Goal: Information Seeking & Learning: Learn about a topic

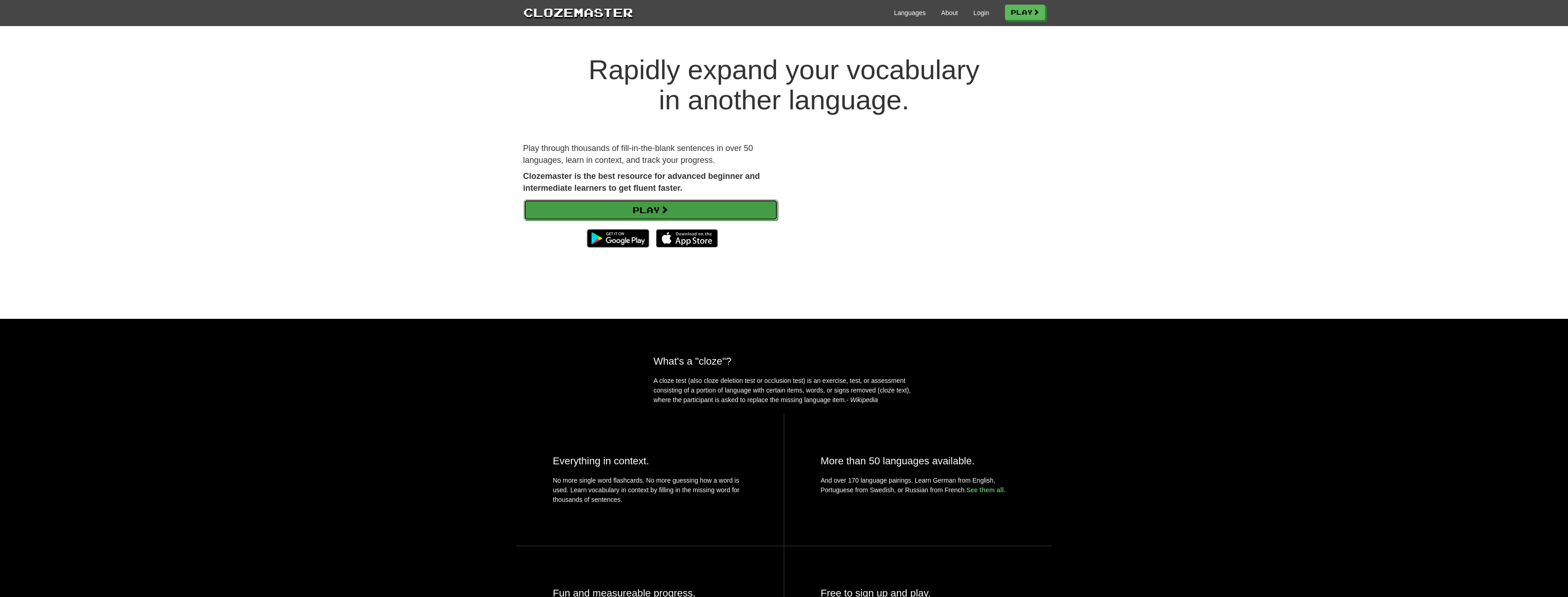
click at [632, 202] on link "Play" at bounding box center [650, 210] width 254 height 21
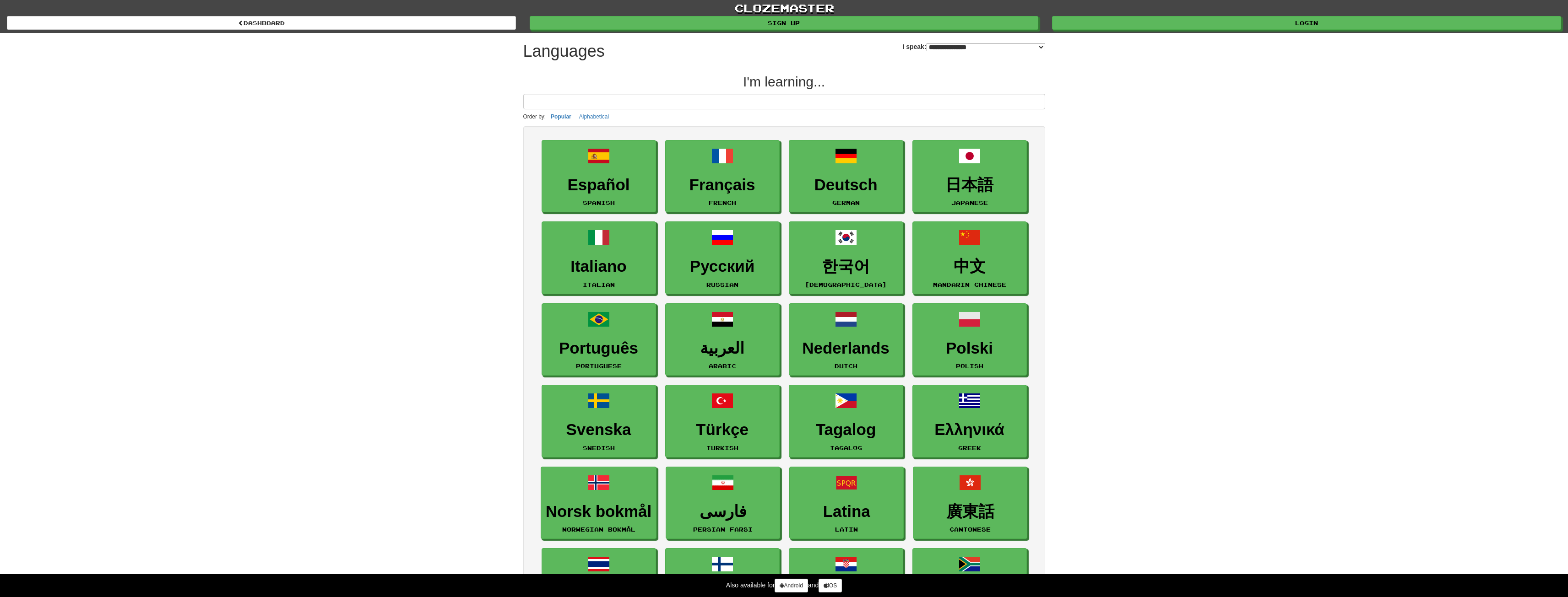
select select "*******"
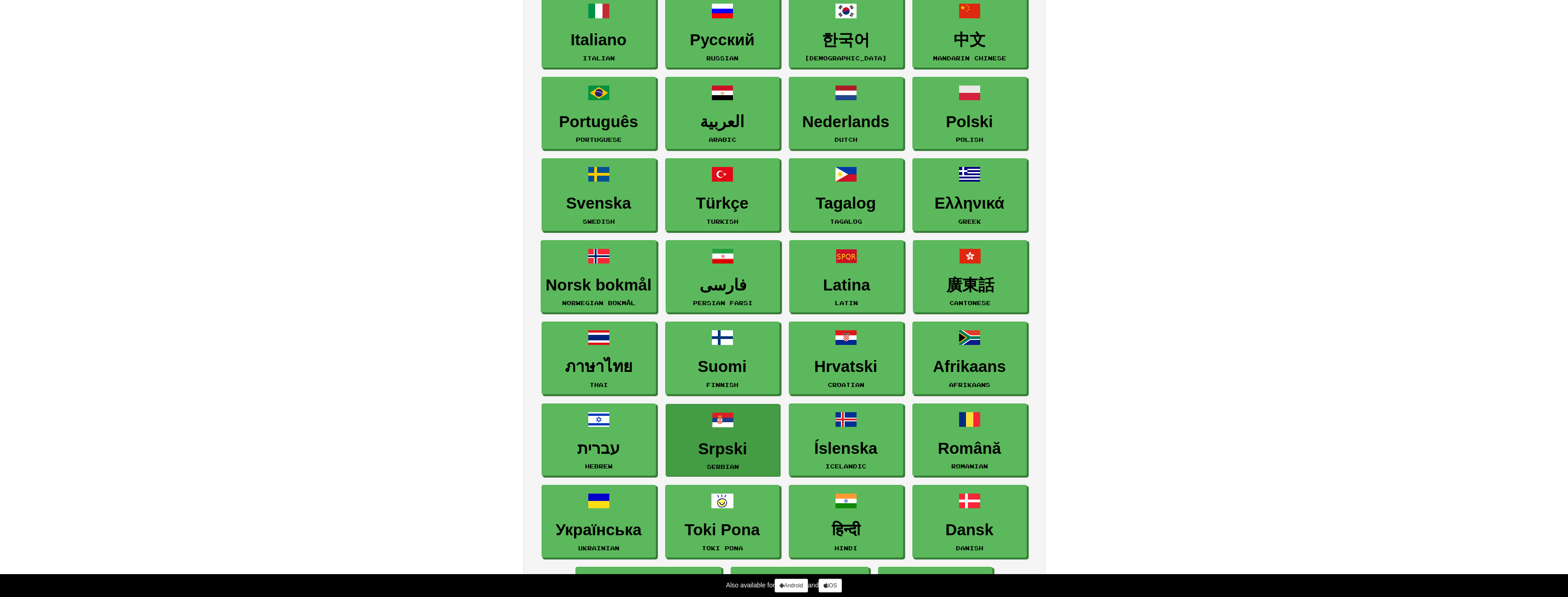
scroll to position [320, 0]
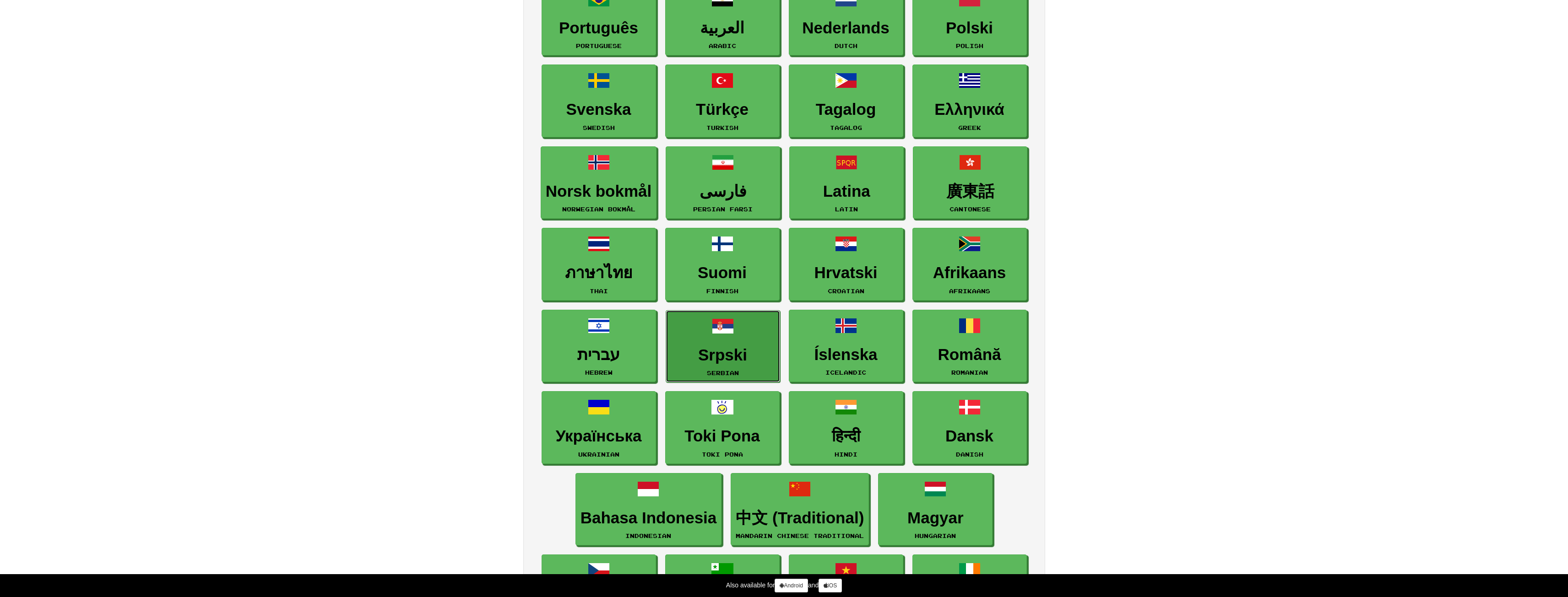
click at [740, 361] on h3 "Srpski" at bounding box center [723, 355] width 104 height 18
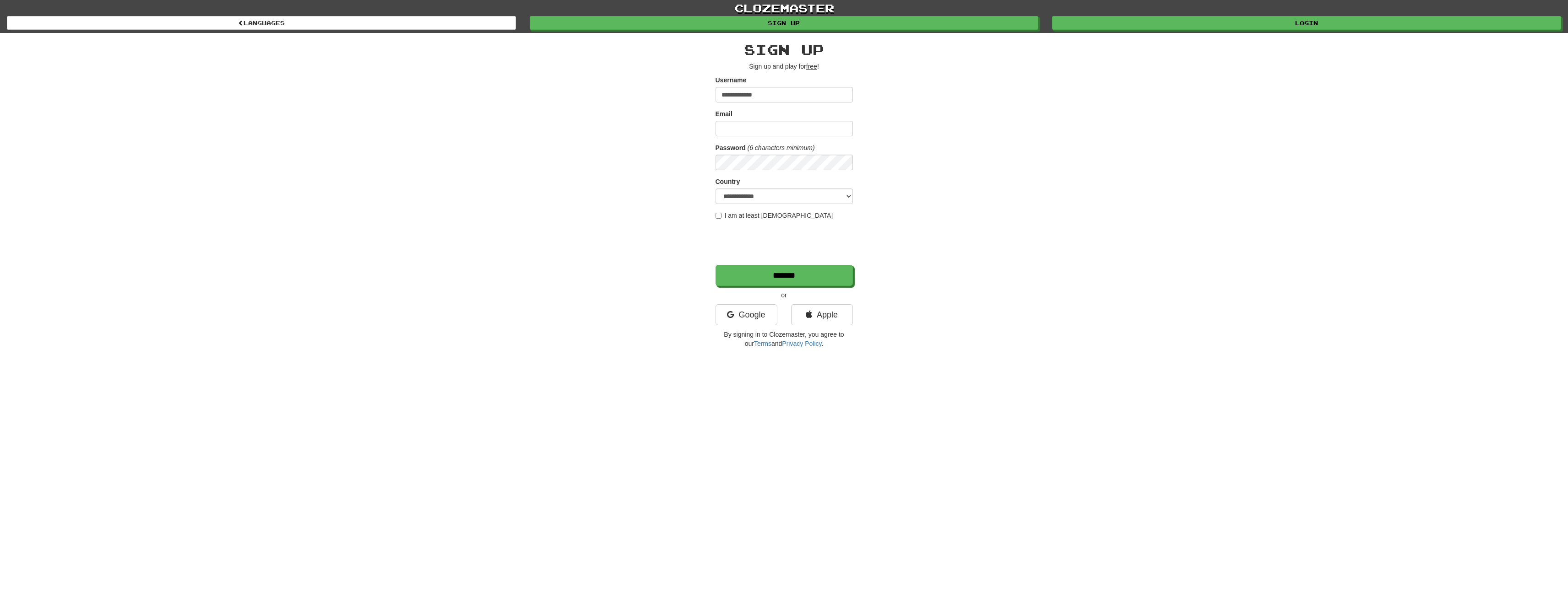
type input "**********"
click at [754, 125] on input "Email" at bounding box center [784, 128] width 138 height 16
type input "**********"
click at [810, 195] on select "**********" at bounding box center [784, 197] width 138 height 16
select select "**"
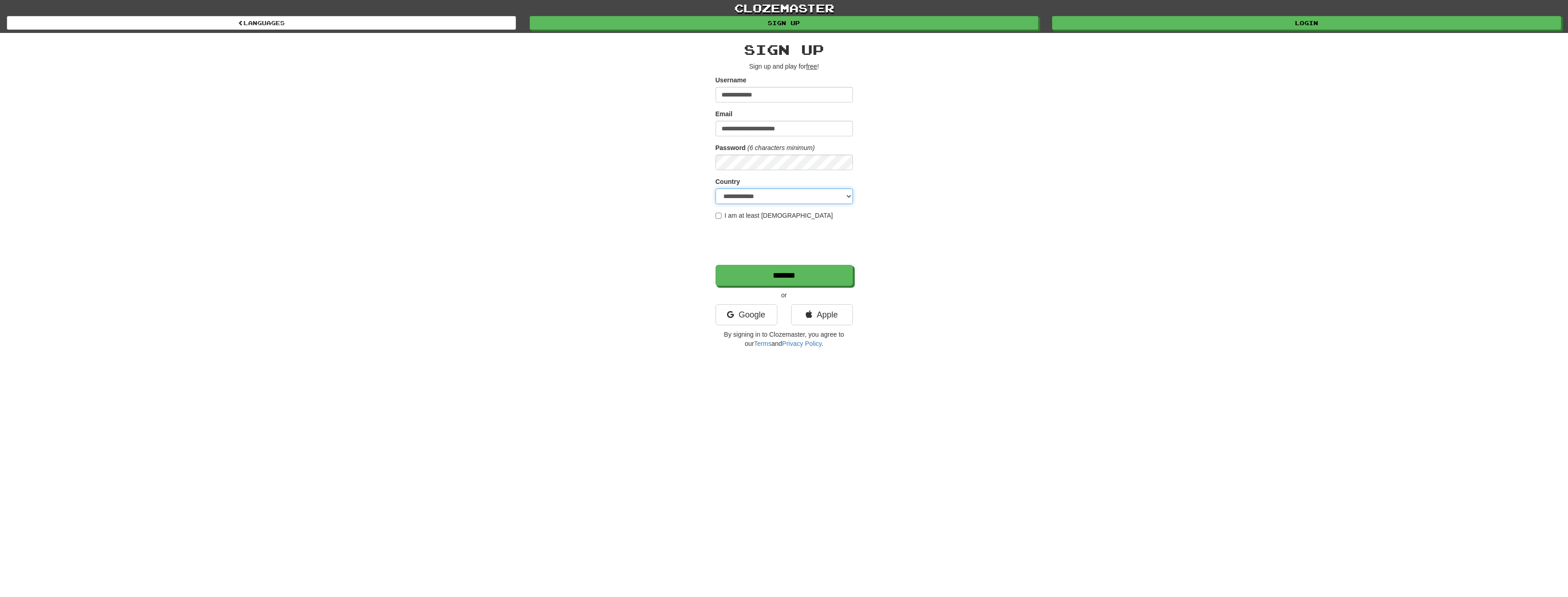
click at [716, 189] on select "**********" at bounding box center [784, 197] width 138 height 16
click at [786, 276] on input "*******" at bounding box center [785, 275] width 138 height 21
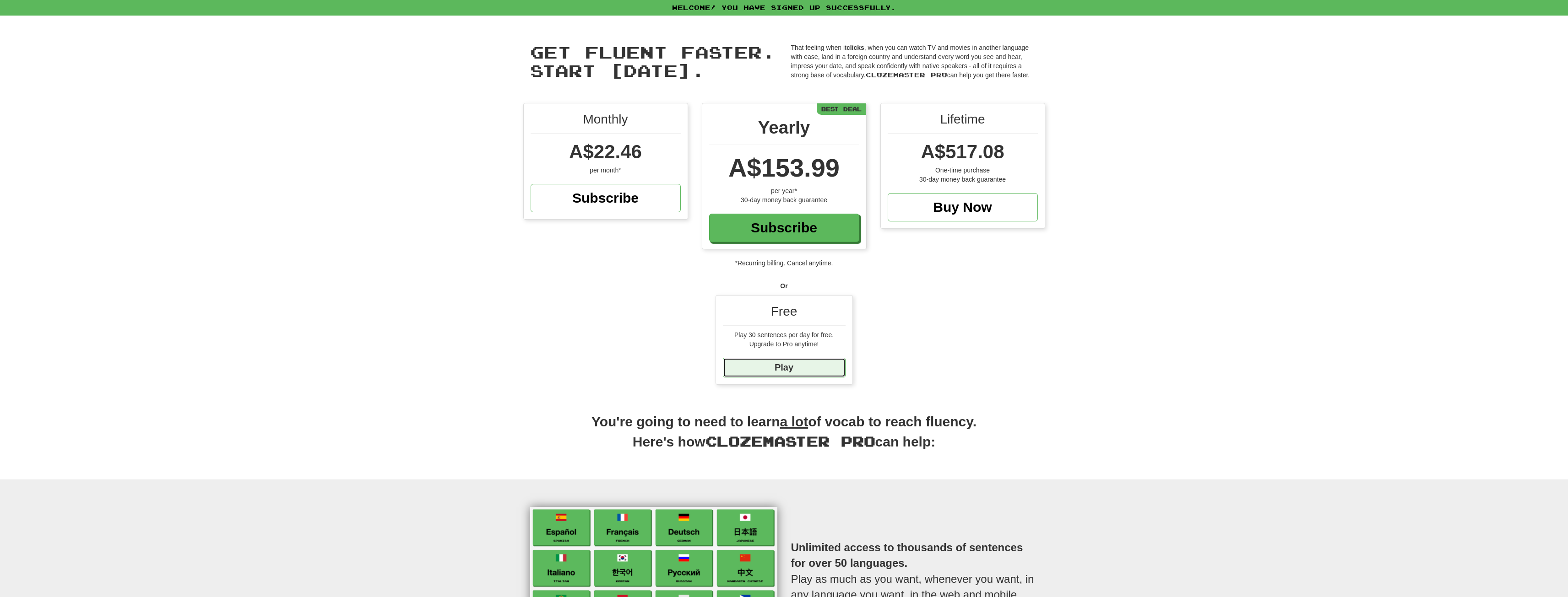
click at [778, 371] on link "Play" at bounding box center [785, 367] width 123 height 19
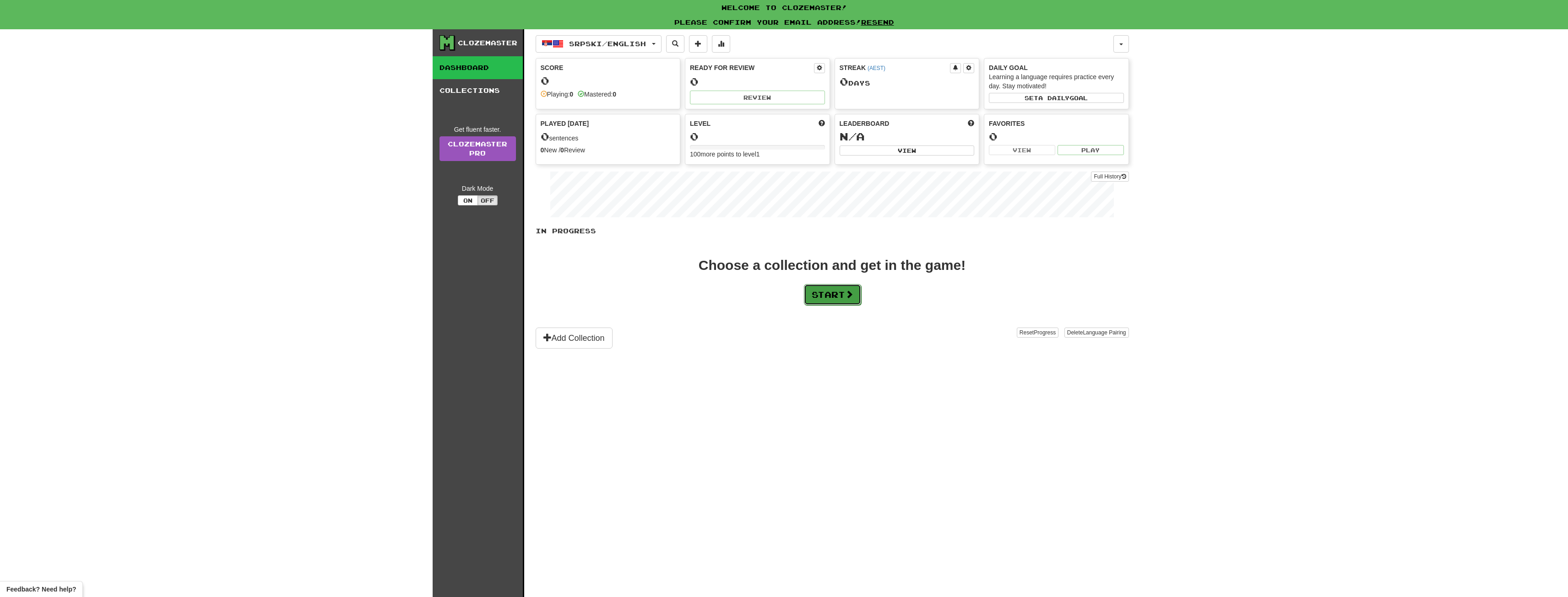
click at [817, 299] on button "Start" at bounding box center [833, 295] width 58 height 21
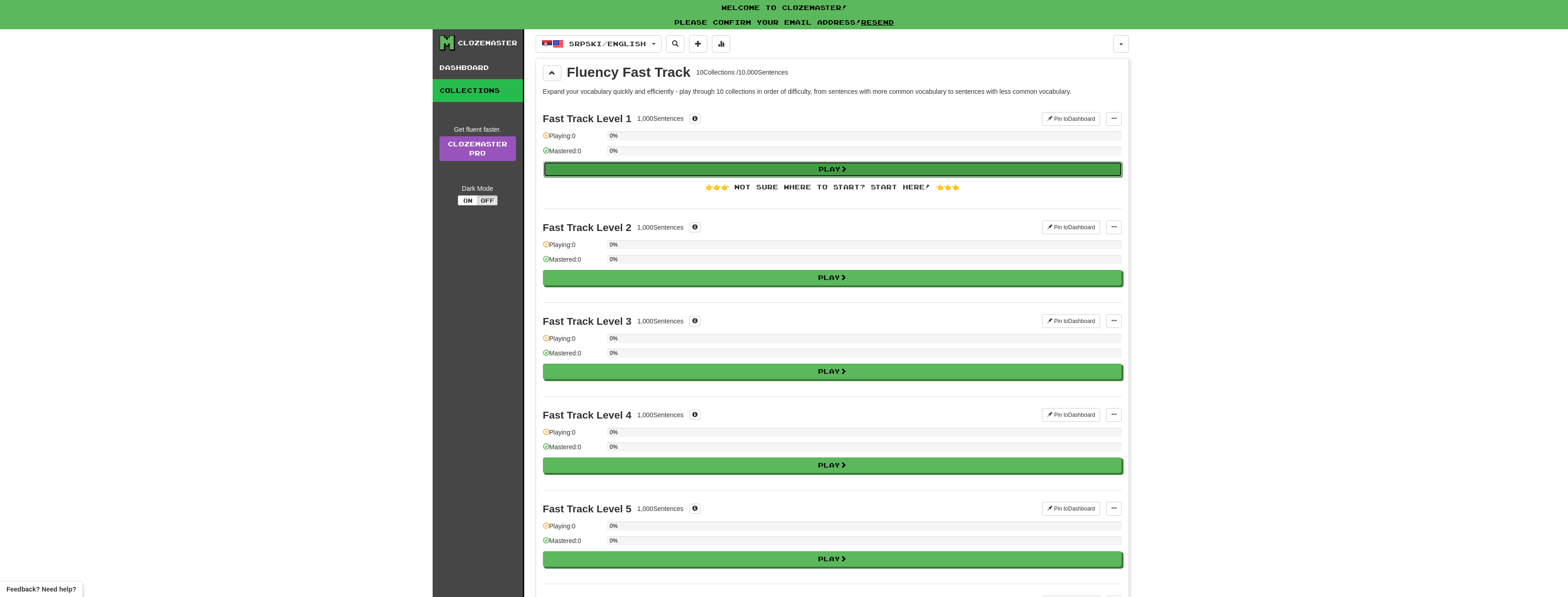
click at [838, 174] on button "Play" at bounding box center [833, 169] width 579 height 16
select select "**"
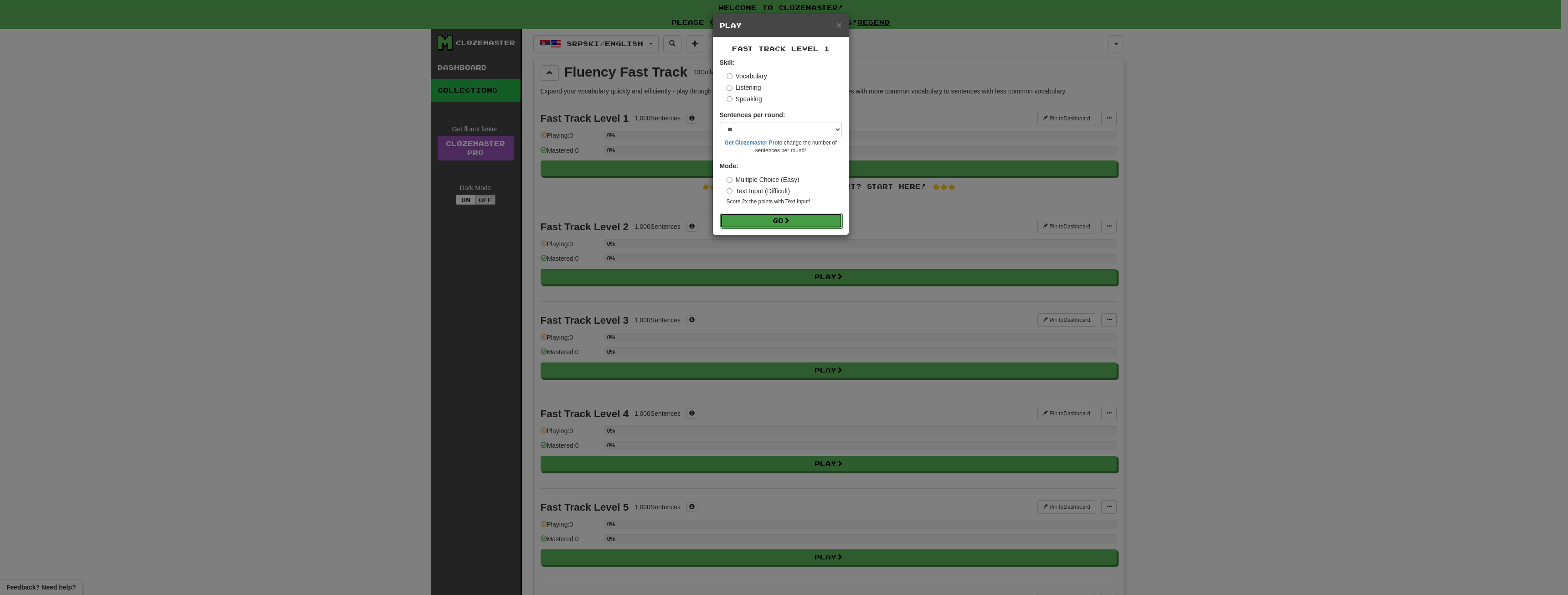
click at [790, 215] on button "Go" at bounding box center [781, 221] width 122 height 15
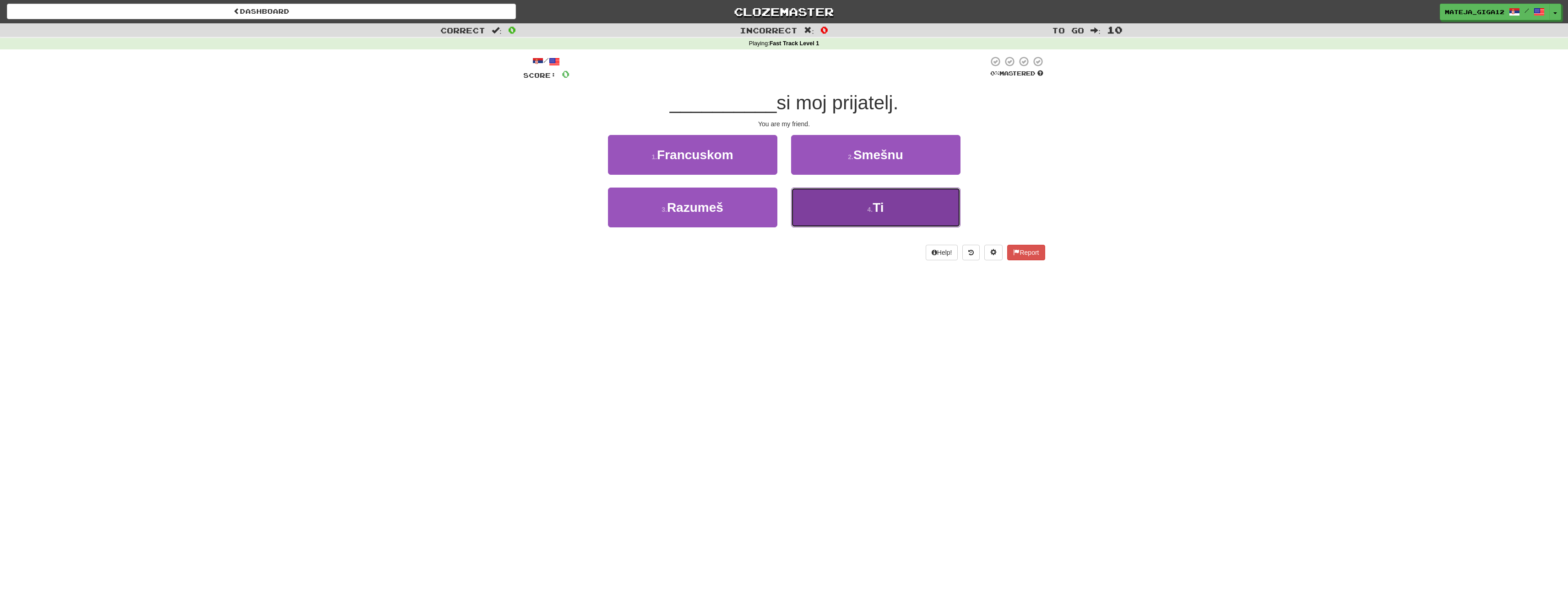
click at [839, 203] on button "4 . Ti" at bounding box center [876, 207] width 170 height 40
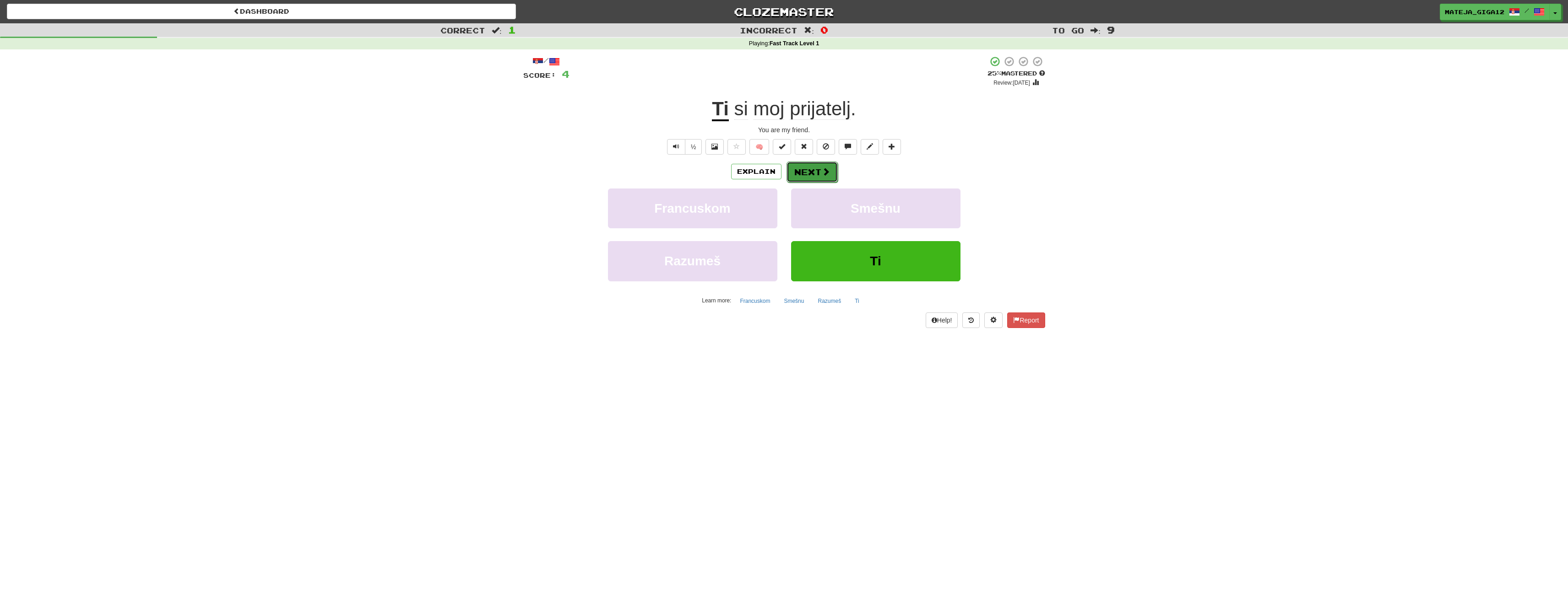
click at [814, 174] on button "Next" at bounding box center [812, 172] width 51 height 21
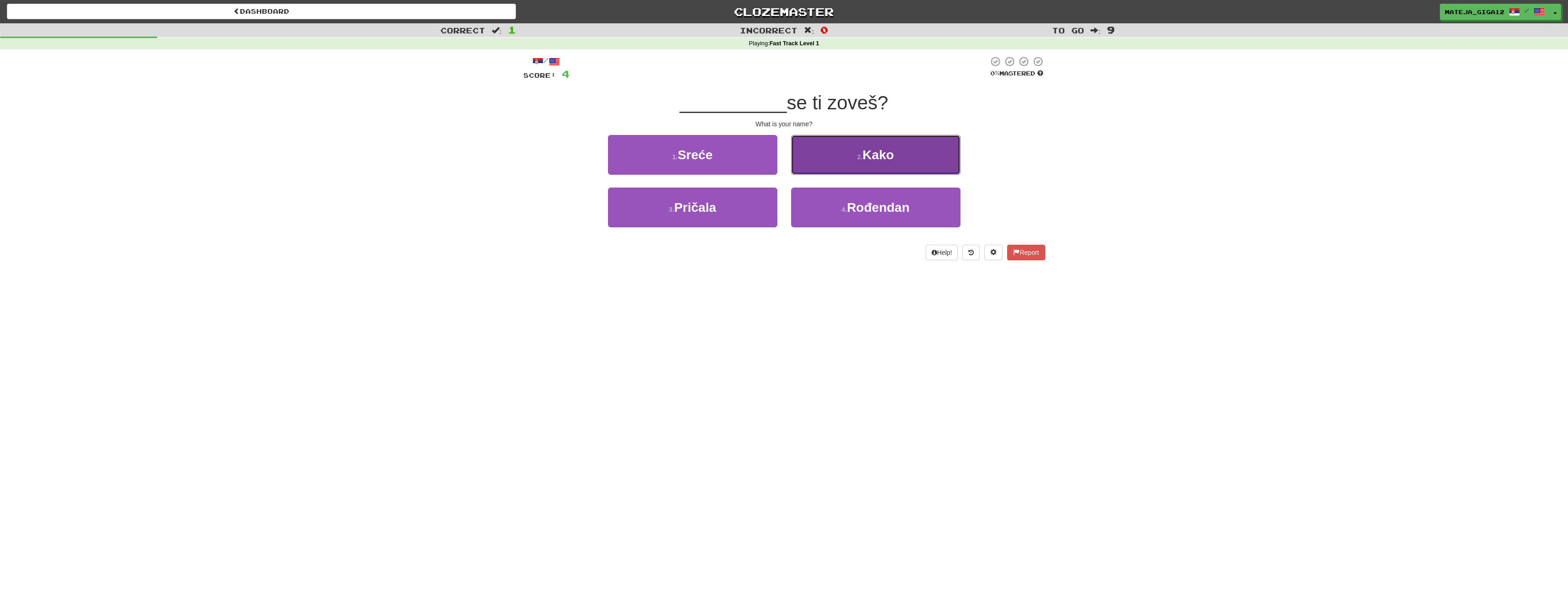
click at [835, 169] on button "2 . Kako" at bounding box center [876, 155] width 170 height 40
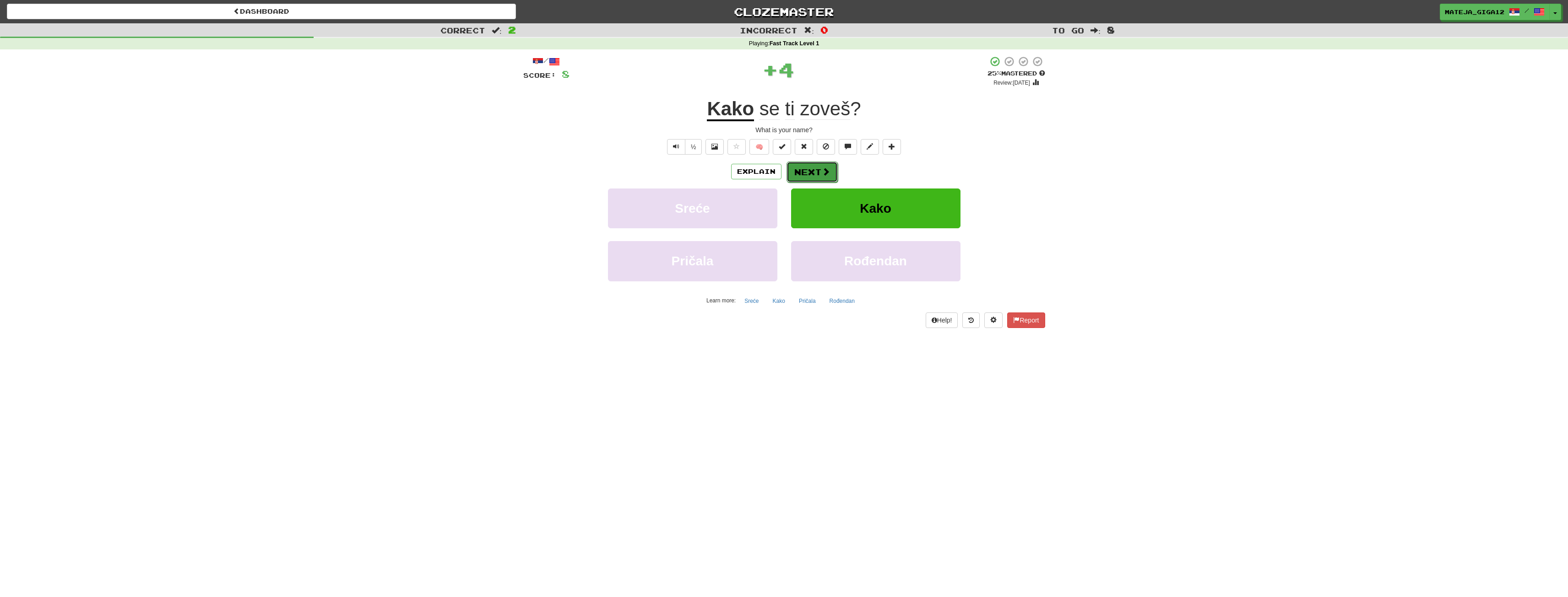
click at [821, 180] on button "Next" at bounding box center [812, 172] width 51 height 21
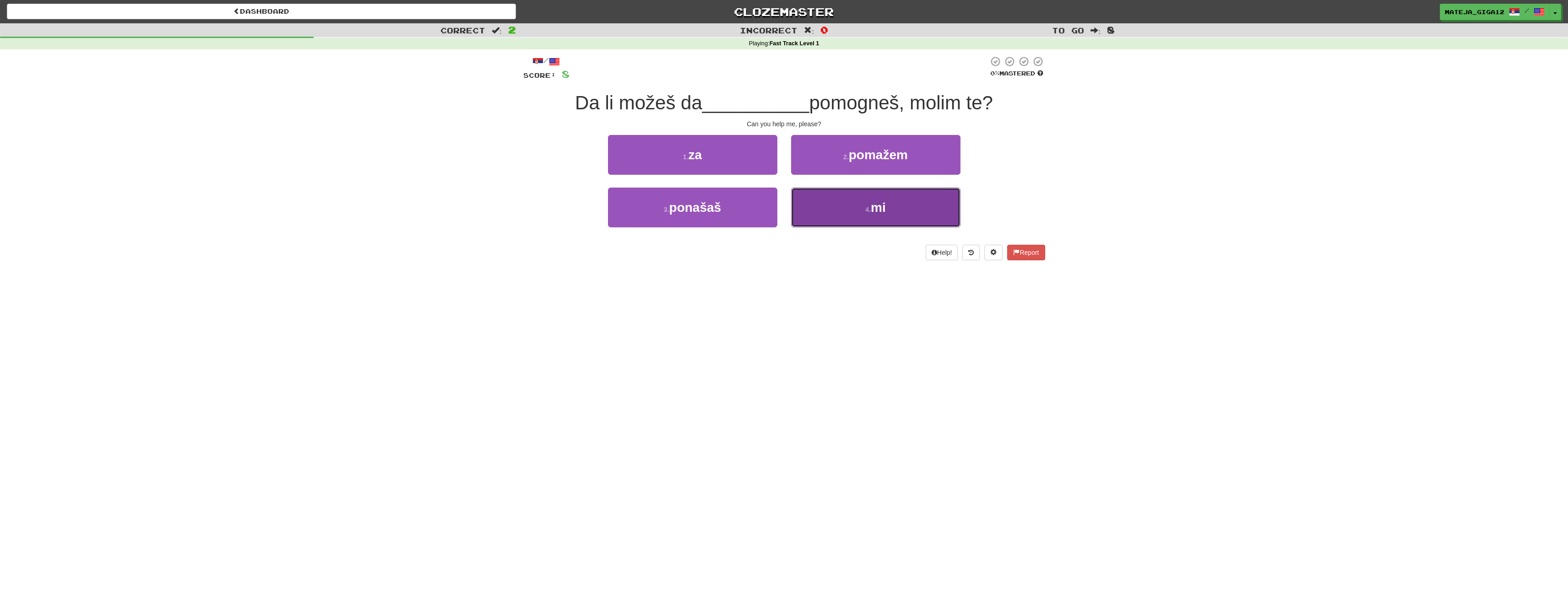
click at [850, 206] on button "4 . mi" at bounding box center [876, 207] width 170 height 40
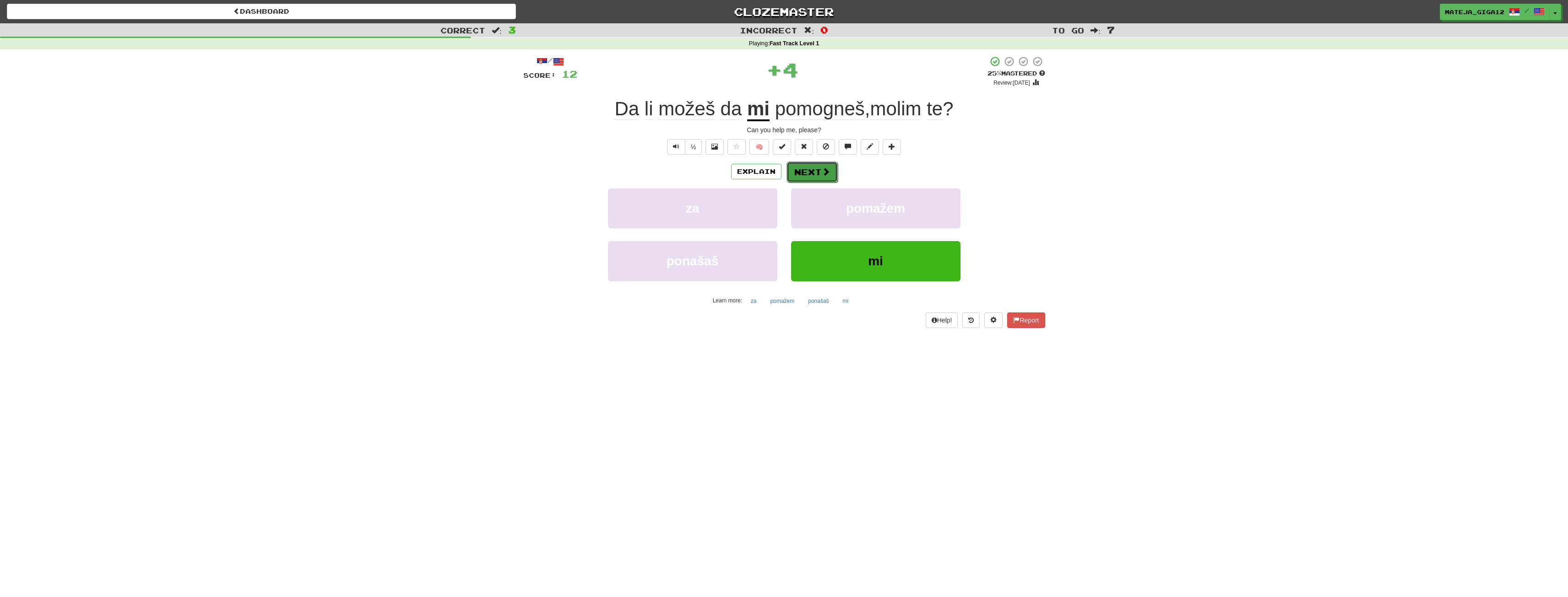
click at [816, 167] on button "Next" at bounding box center [812, 172] width 51 height 21
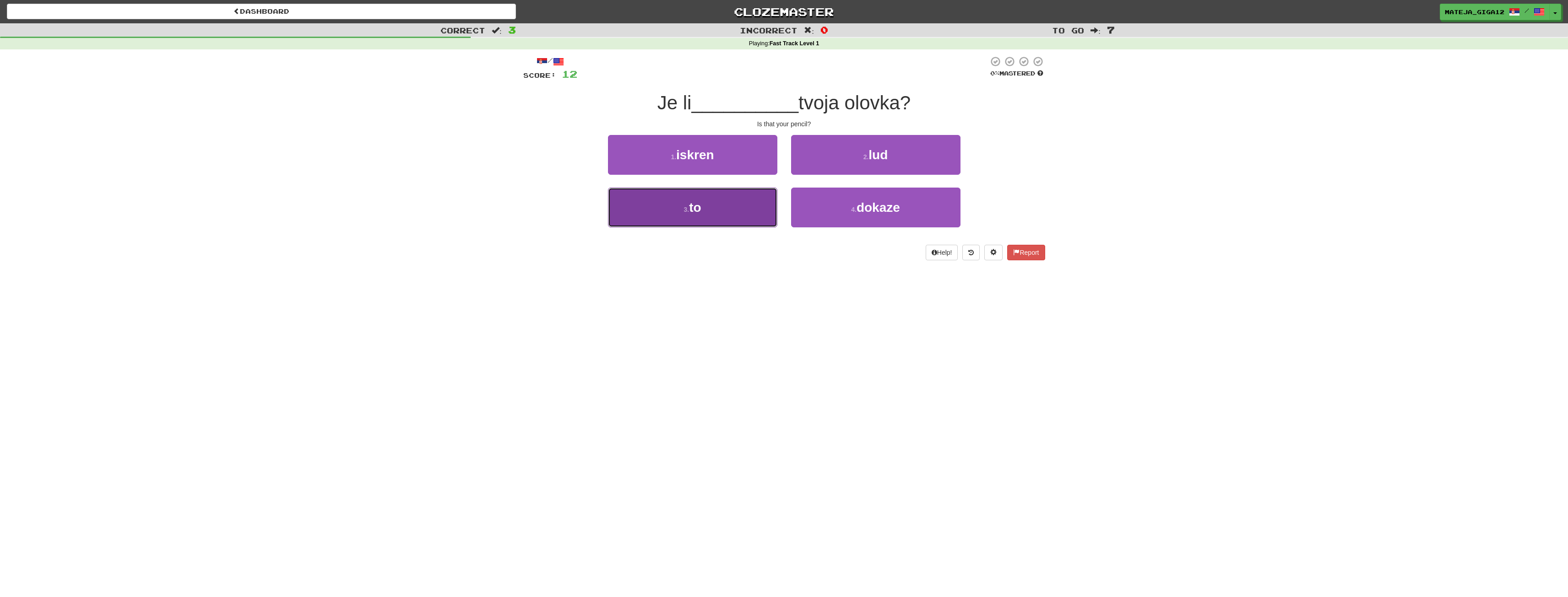
click at [743, 205] on button "3 . to" at bounding box center [693, 207] width 170 height 40
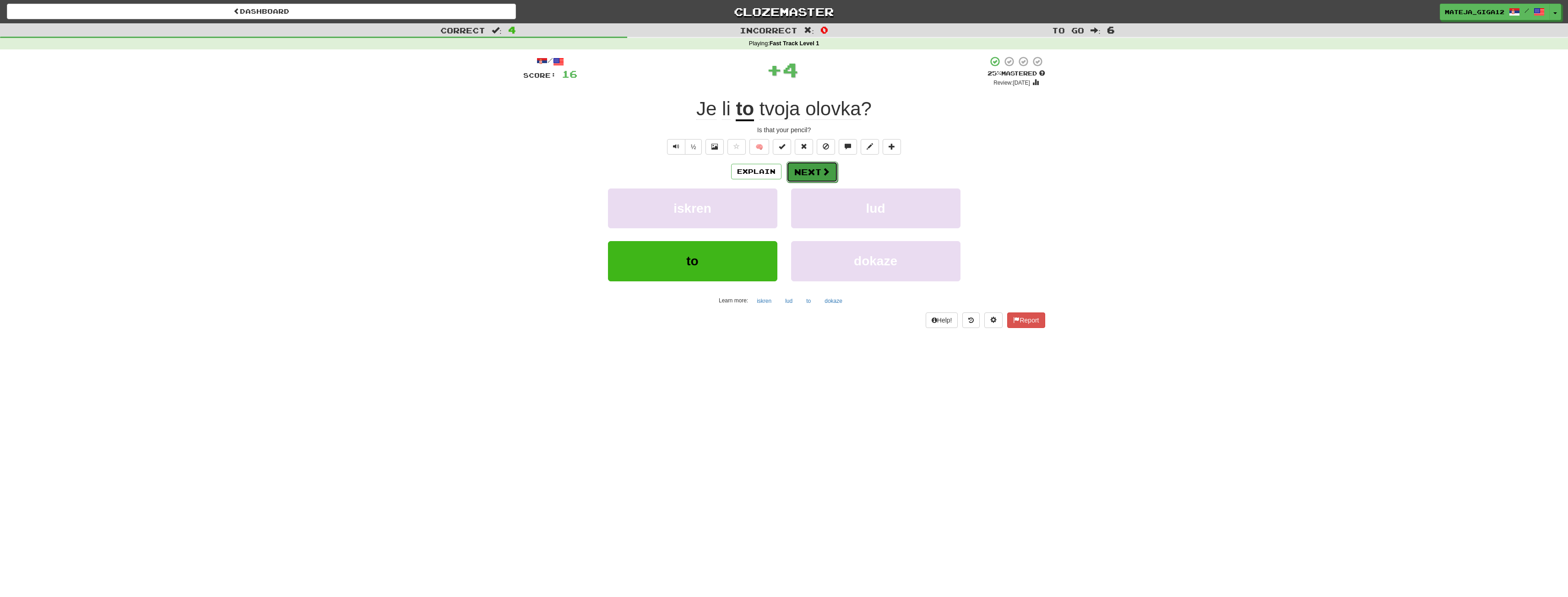
click at [817, 167] on button "Next" at bounding box center [812, 172] width 51 height 21
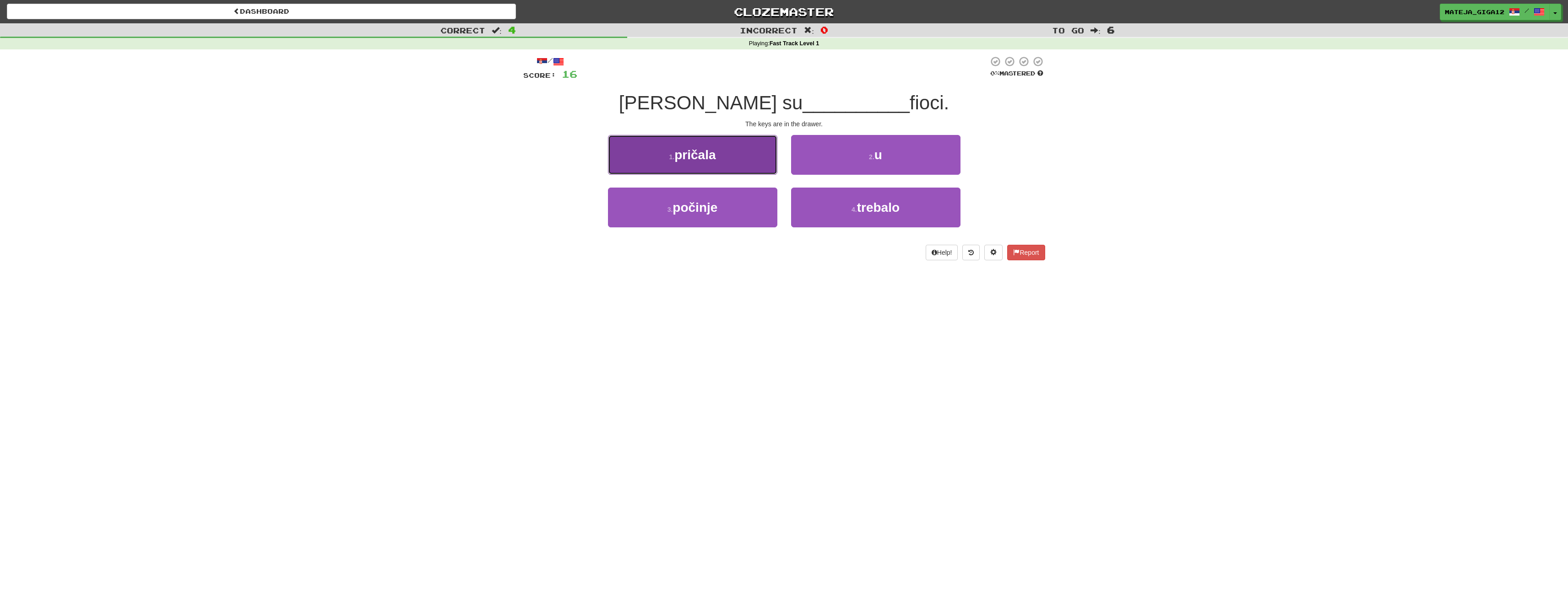
click at [747, 163] on button "1 . pričala" at bounding box center [693, 155] width 170 height 40
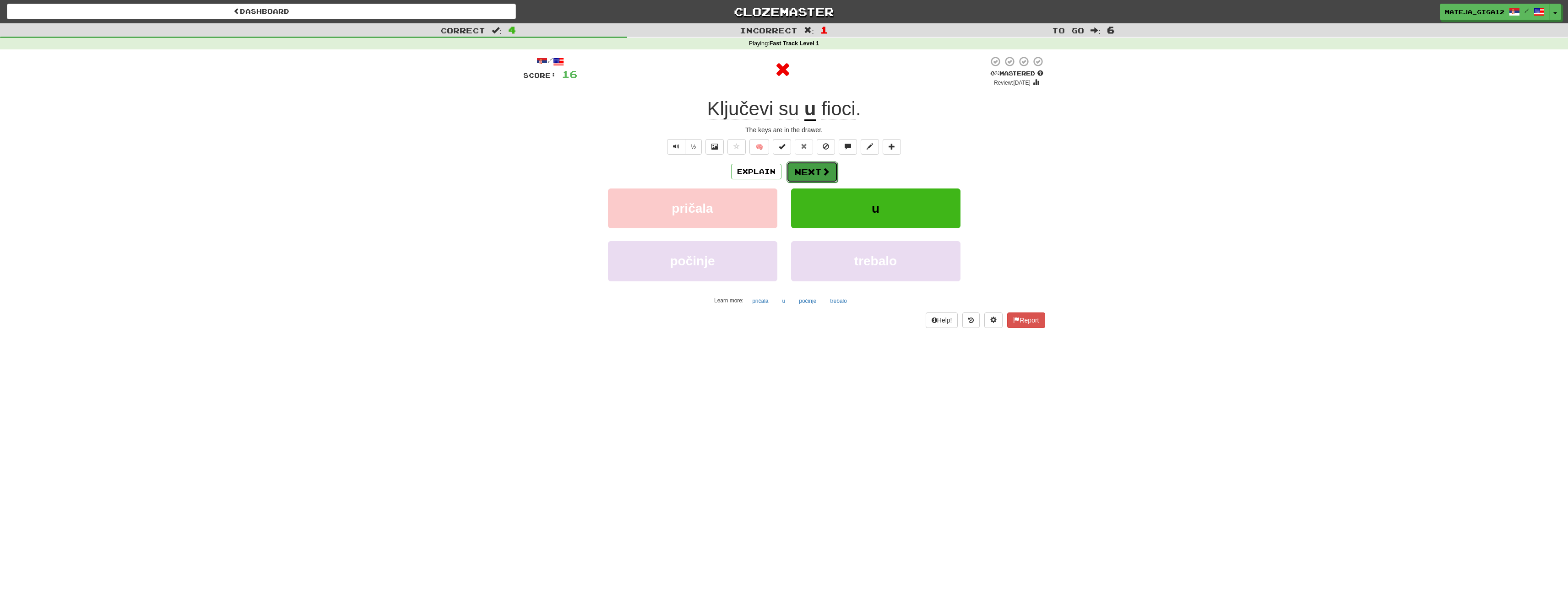
click at [805, 169] on button "Next" at bounding box center [812, 172] width 51 height 21
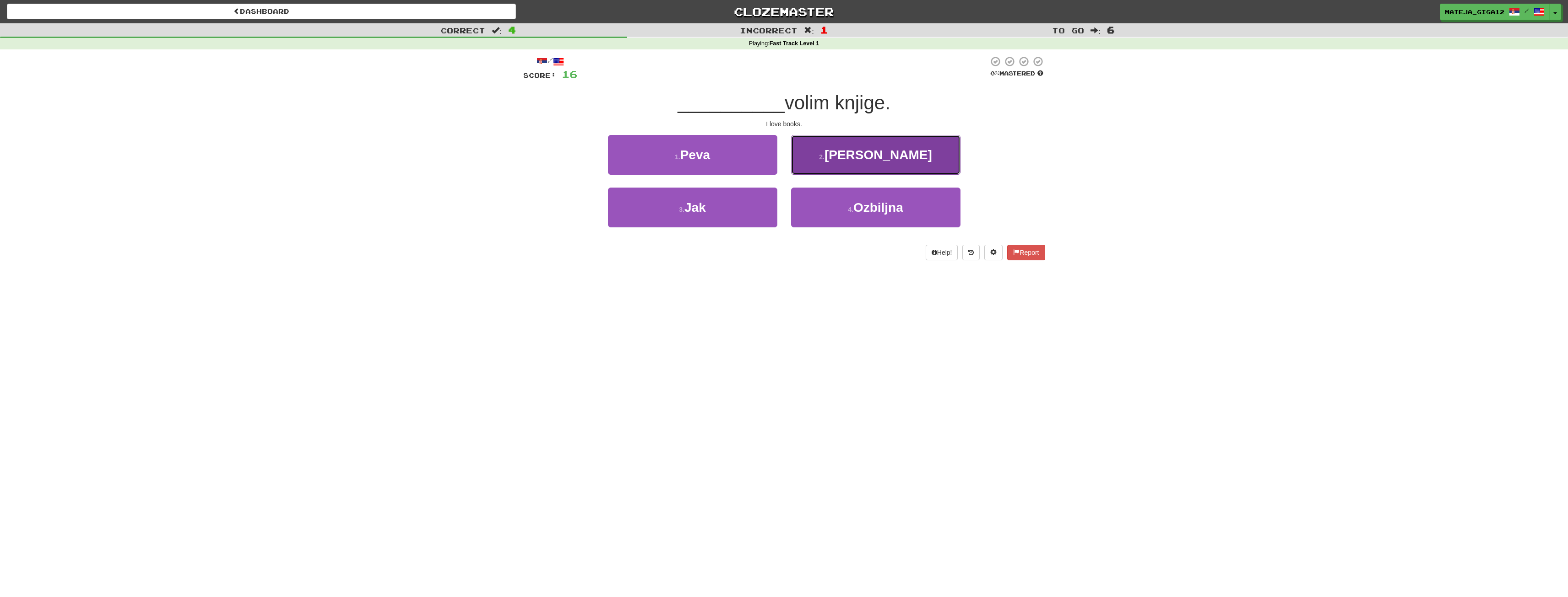
click at [827, 156] on button "2 . Ja" at bounding box center [876, 155] width 170 height 40
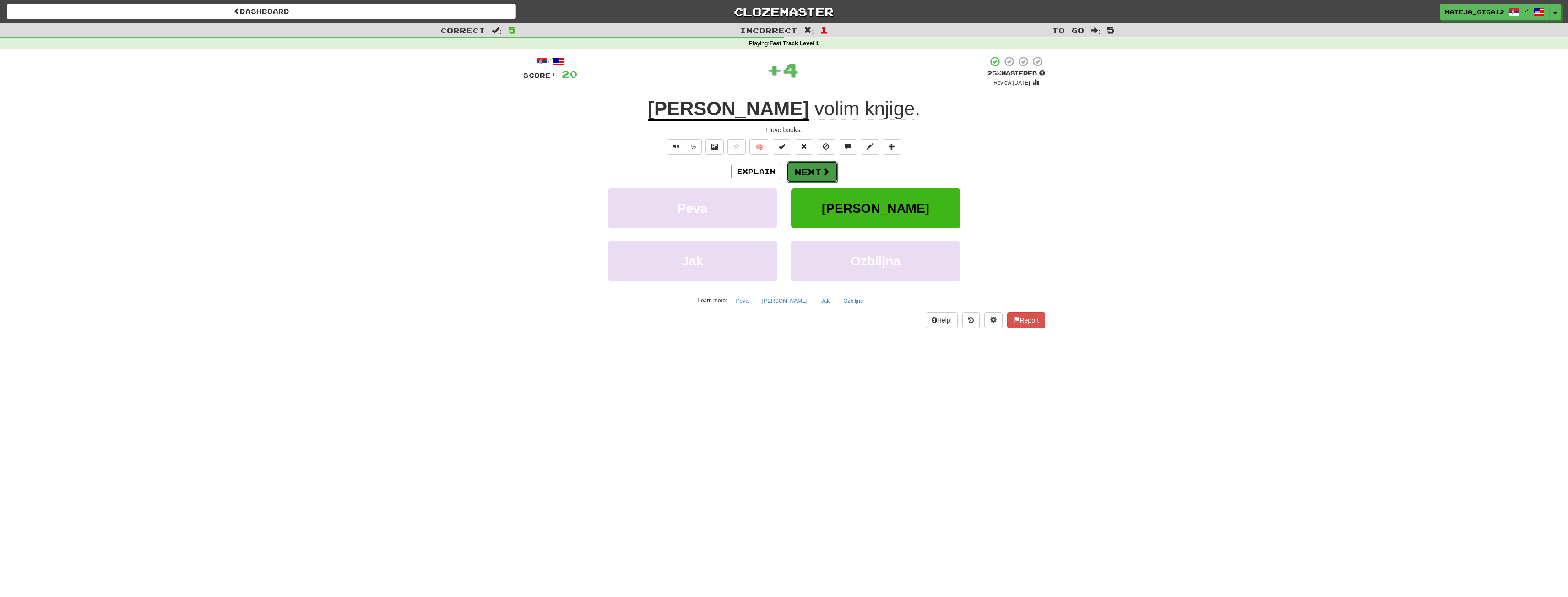
click at [815, 166] on button "Next" at bounding box center [812, 172] width 51 height 21
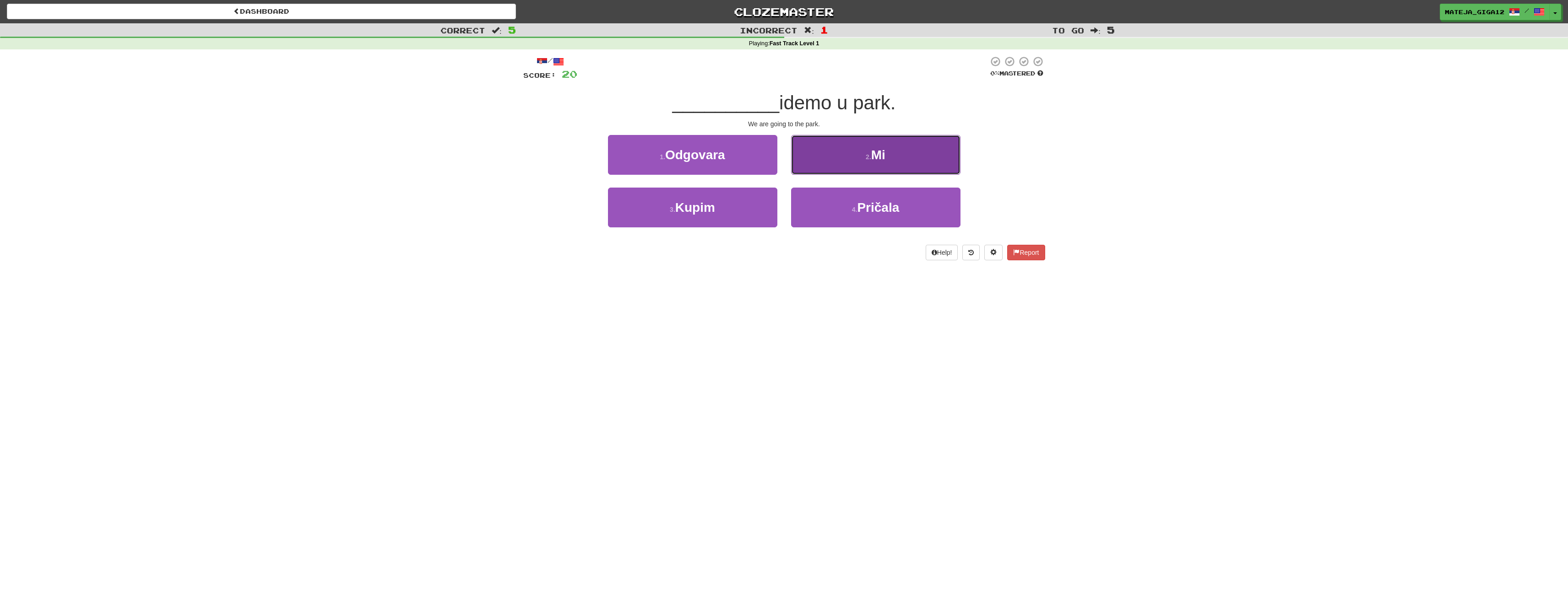
click at [824, 165] on button "2 . Mi" at bounding box center [876, 155] width 170 height 40
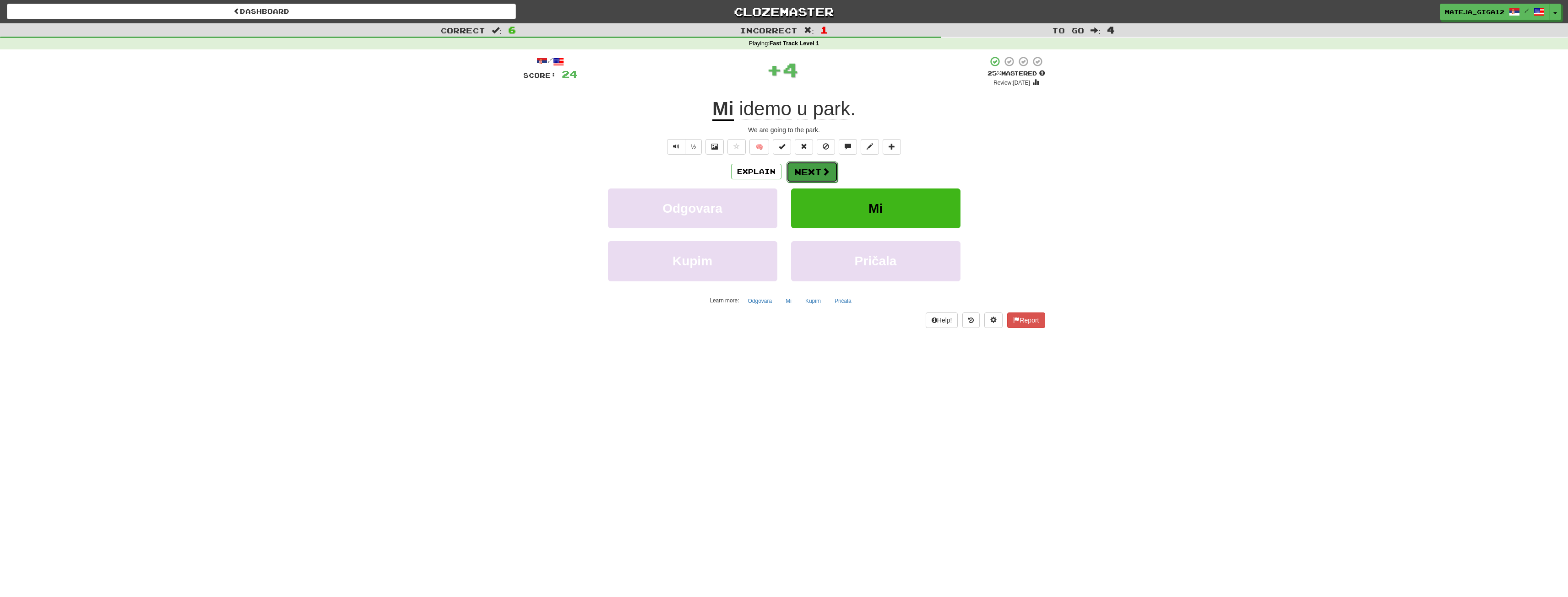
click at [814, 170] on button "Next" at bounding box center [812, 172] width 51 height 21
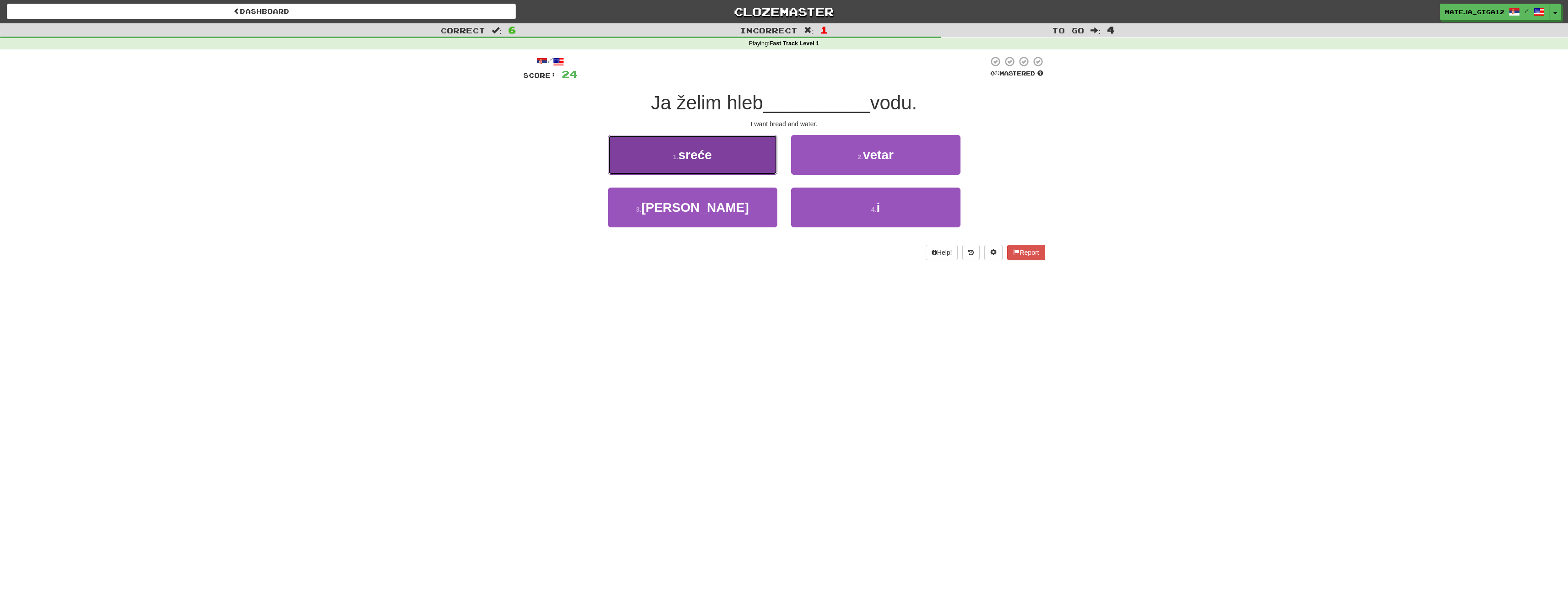
click at [709, 155] on span "sreće" at bounding box center [695, 155] width 33 height 14
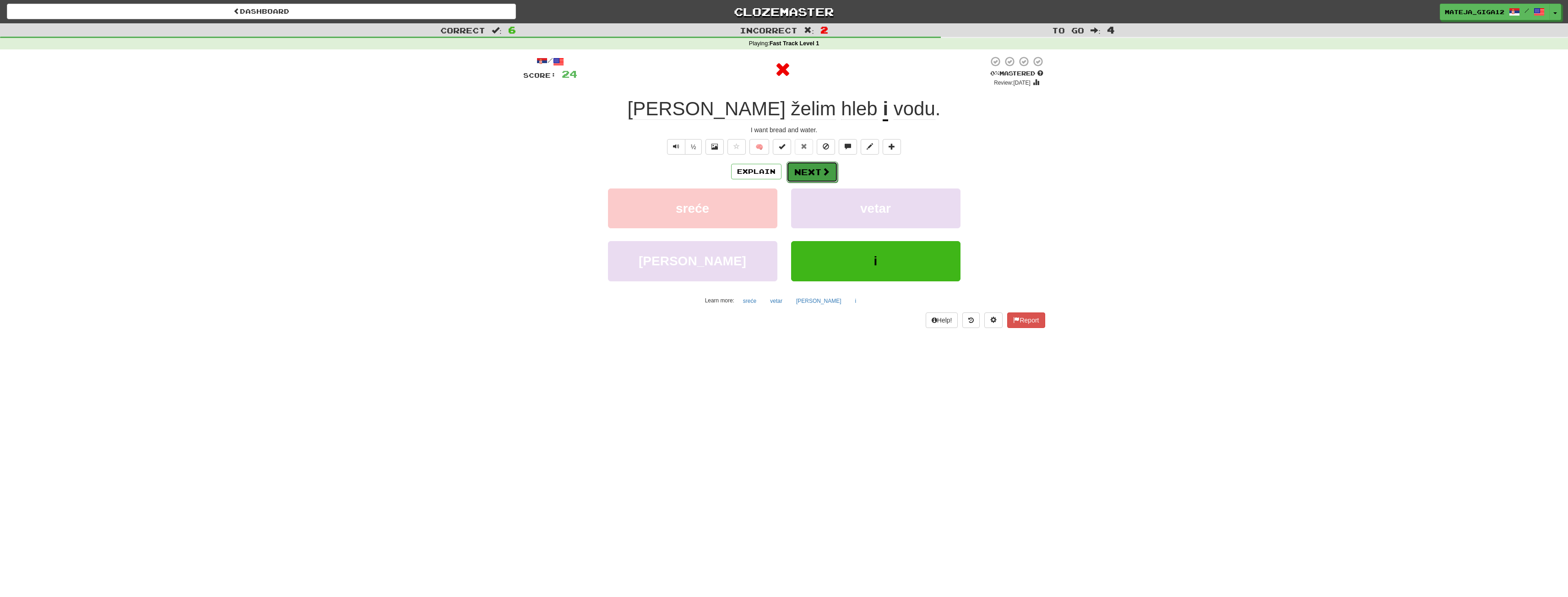
click at [817, 173] on button "Next" at bounding box center [812, 172] width 51 height 21
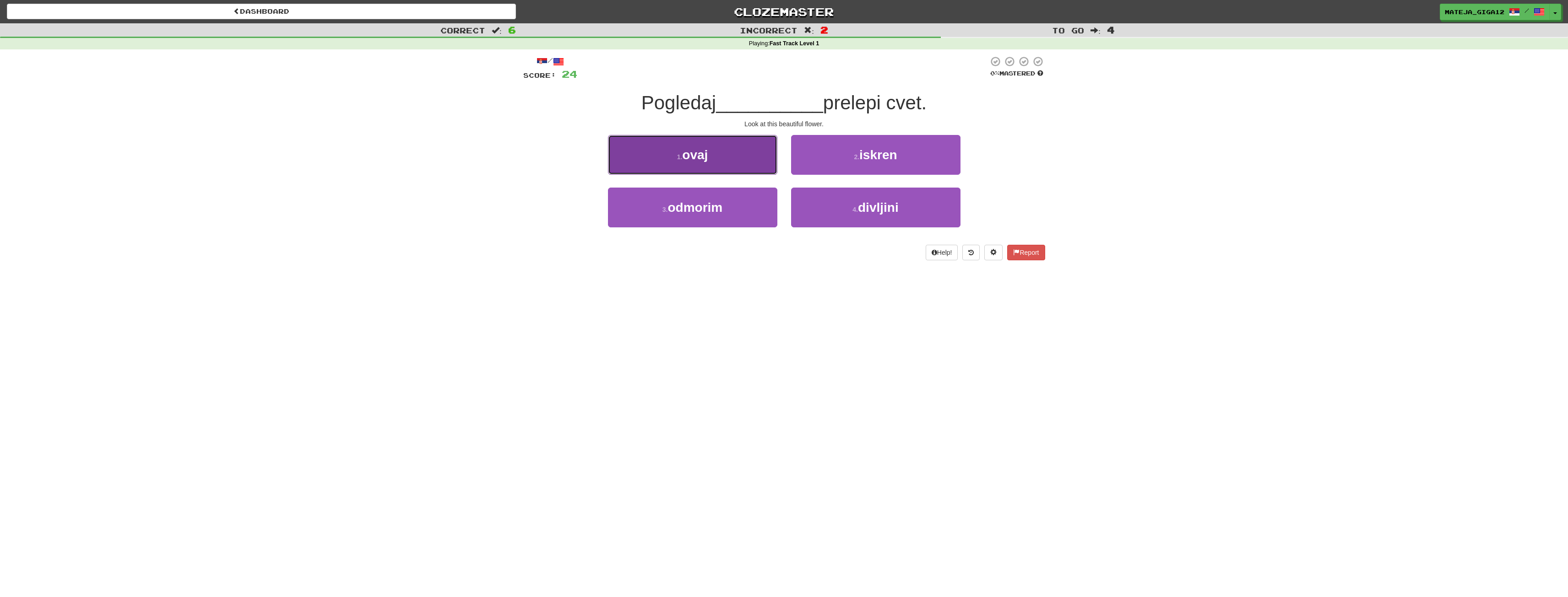
click at [741, 165] on button "1 . ovaj" at bounding box center [693, 155] width 170 height 40
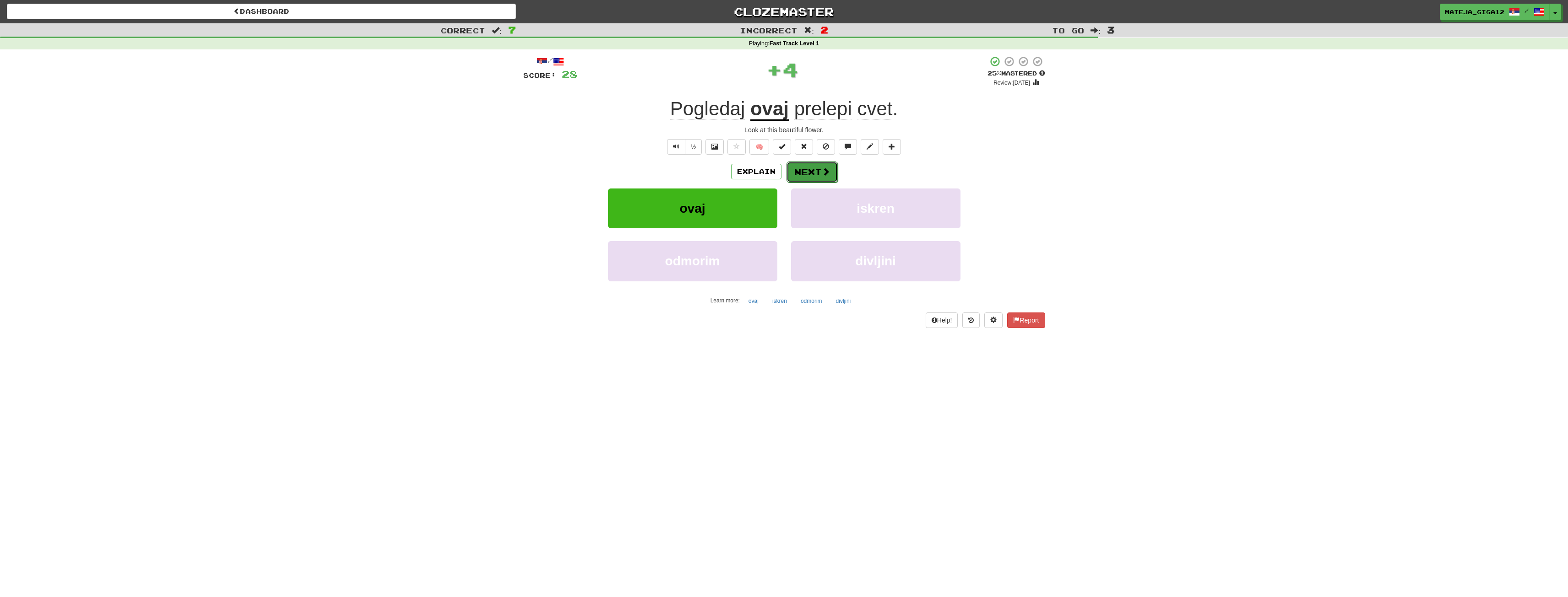
click at [817, 169] on button "Next" at bounding box center [812, 172] width 51 height 21
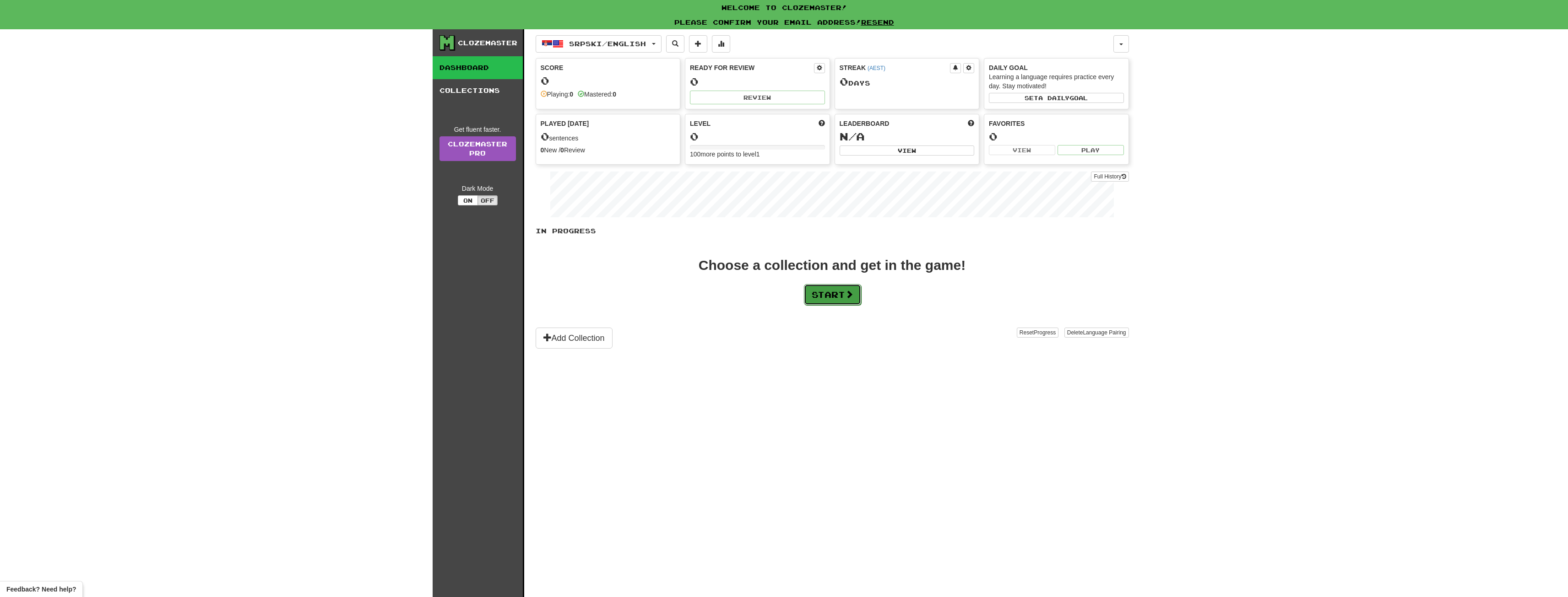
click at [817, 292] on button "Start" at bounding box center [833, 295] width 58 height 21
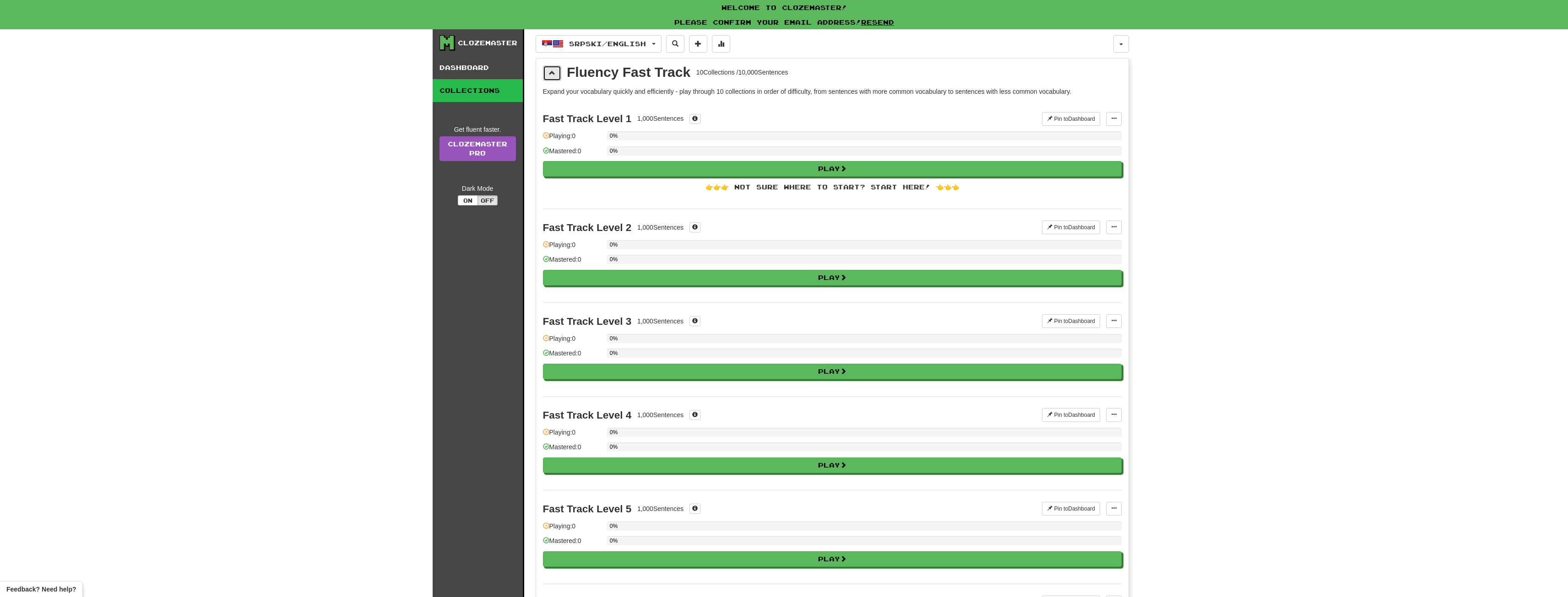
click at [559, 73] on button at bounding box center [552, 73] width 19 height 16
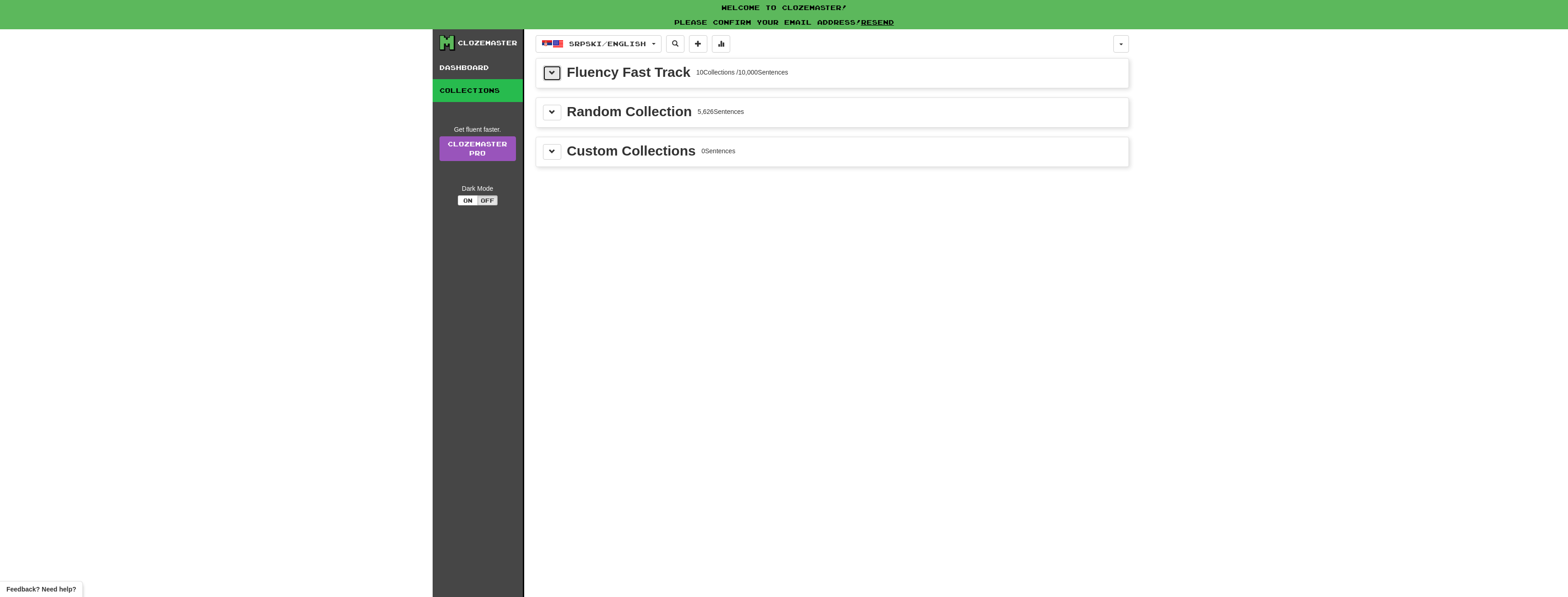
click at [556, 73] on button at bounding box center [552, 73] width 19 height 16
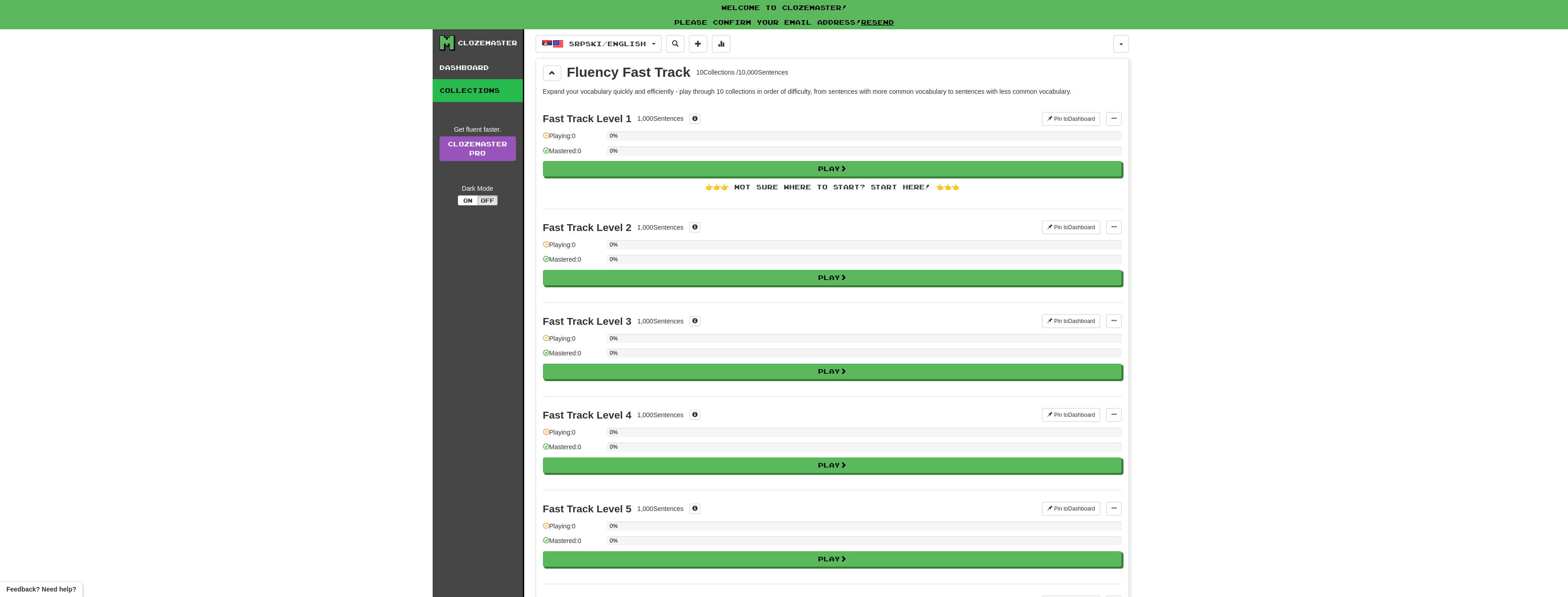
click at [487, 81] on link "Collections" at bounding box center [478, 90] width 90 height 23
click at [481, 68] on link "Dashboard" at bounding box center [478, 67] width 90 height 23
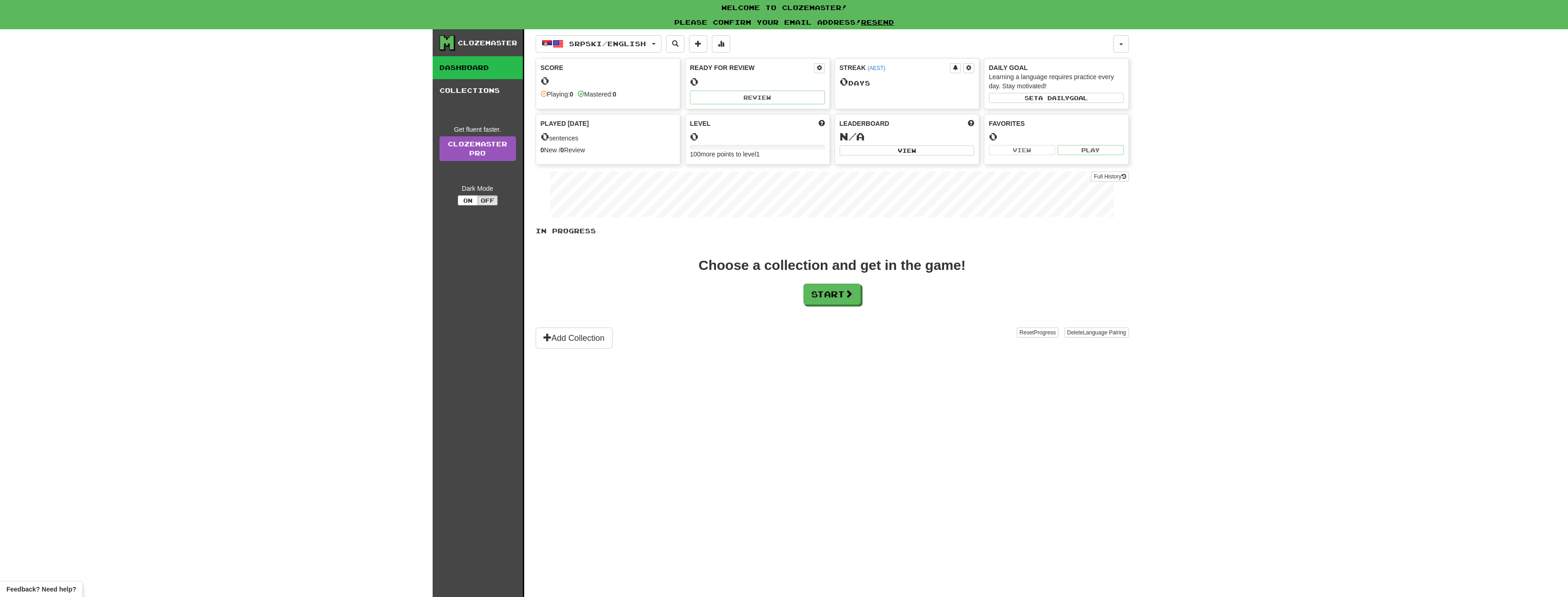
click at [762, 127] on div "Level" at bounding box center [758, 124] width 135 height 9
click at [494, 197] on button "Off" at bounding box center [488, 200] width 20 height 10
click at [467, 203] on button "On" at bounding box center [468, 200] width 20 height 10
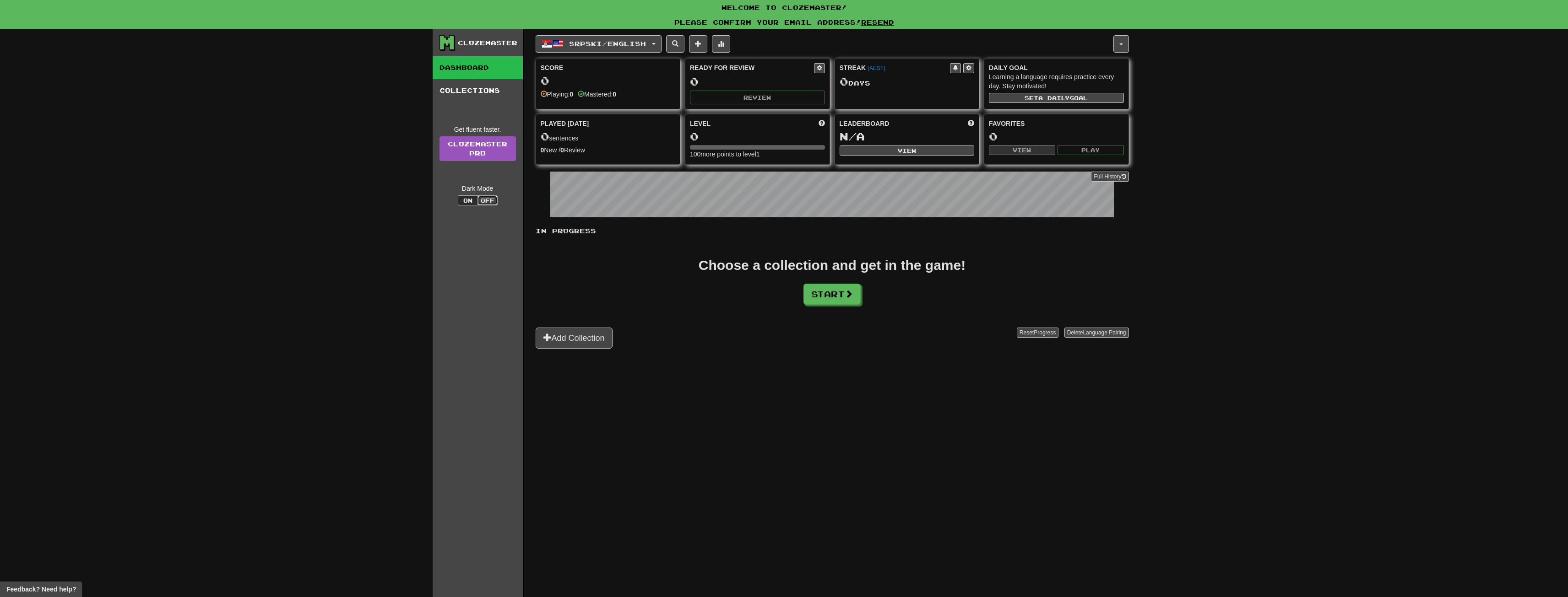
click at [488, 198] on button "Off" at bounding box center [488, 200] width 20 height 10
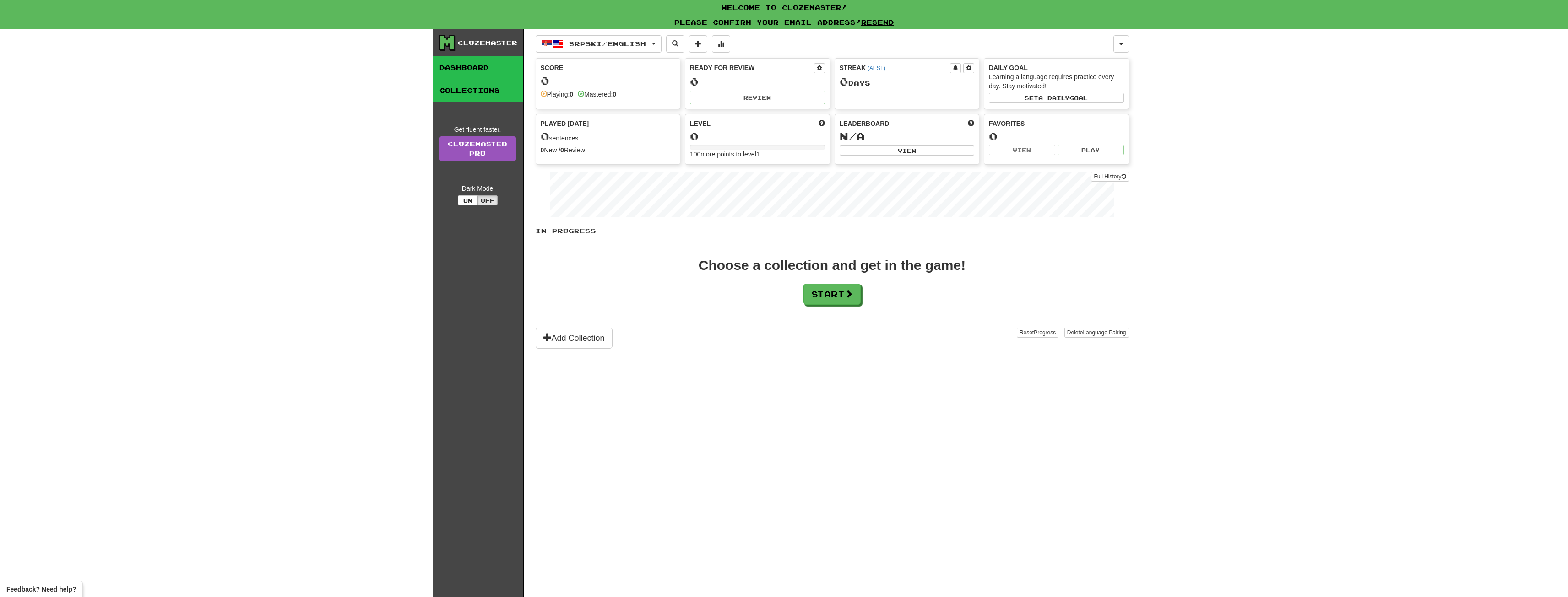
click at [495, 86] on link "Collections" at bounding box center [478, 90] width 90 height 23
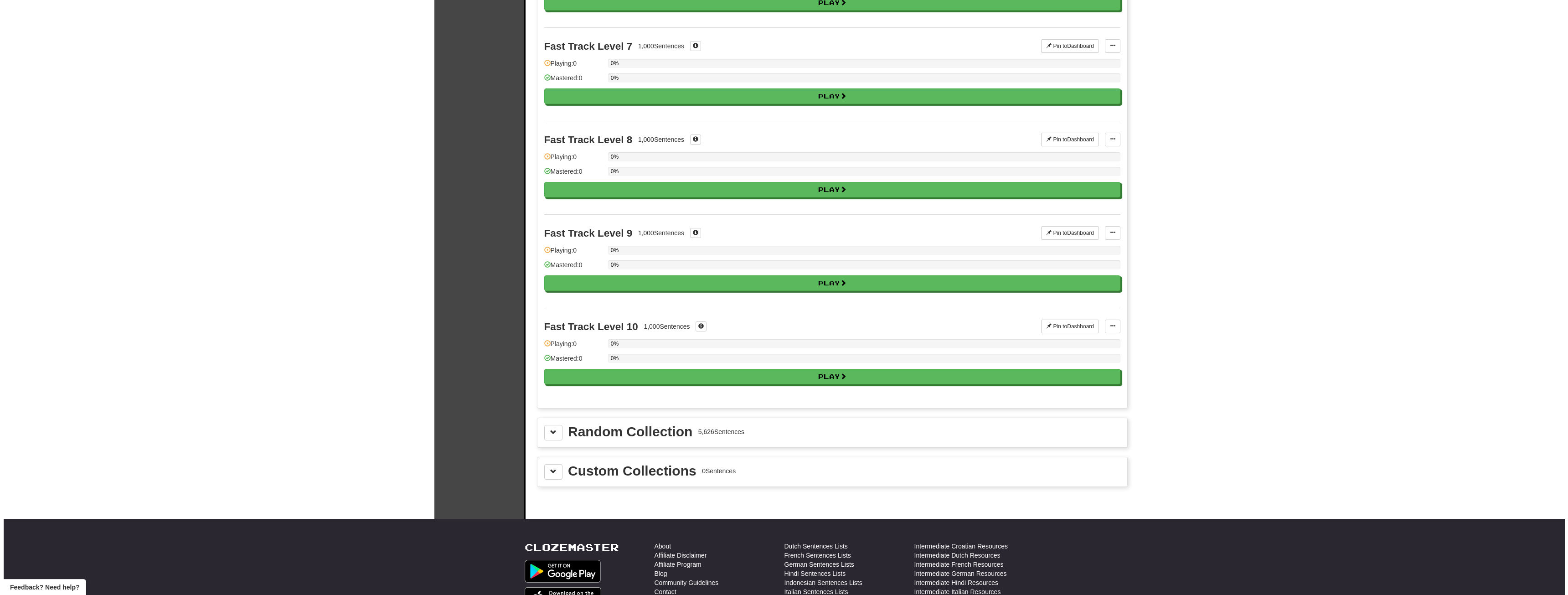
scroll to position [645, 0]
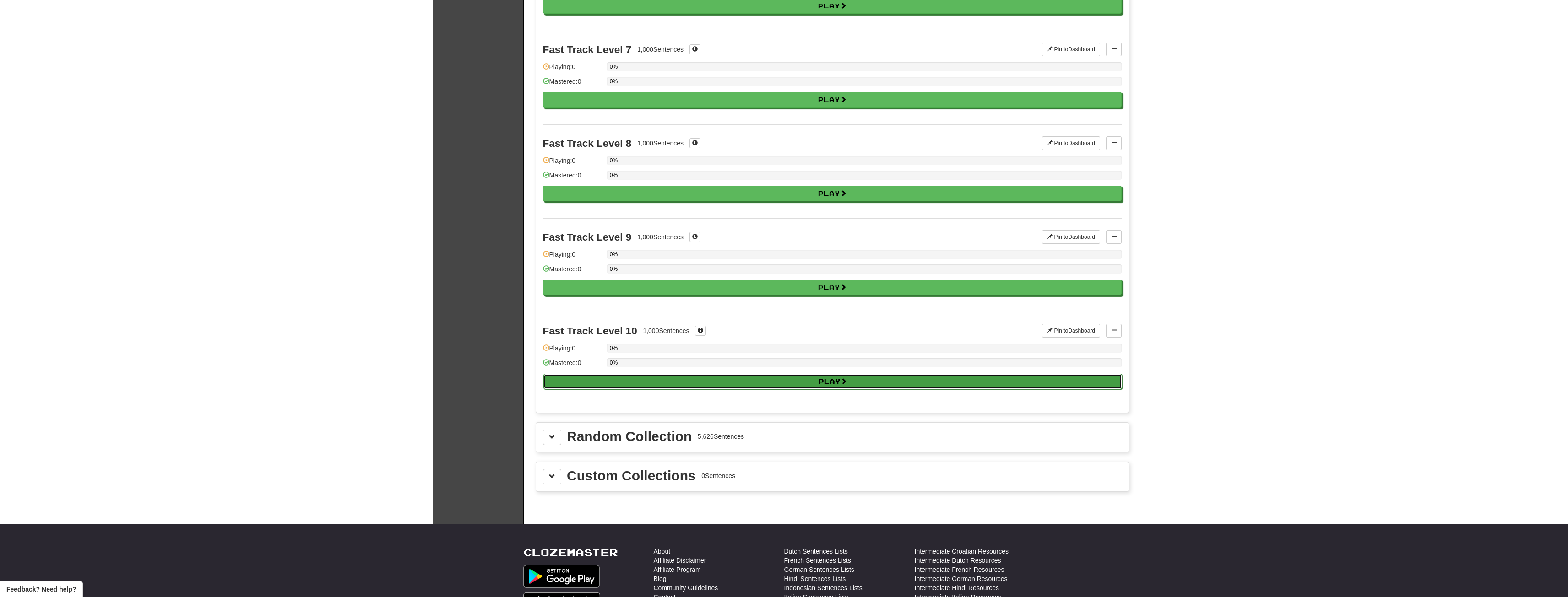
click at [784, 386] on button "Play" at bounding box center [833, 382] width 579 height 16
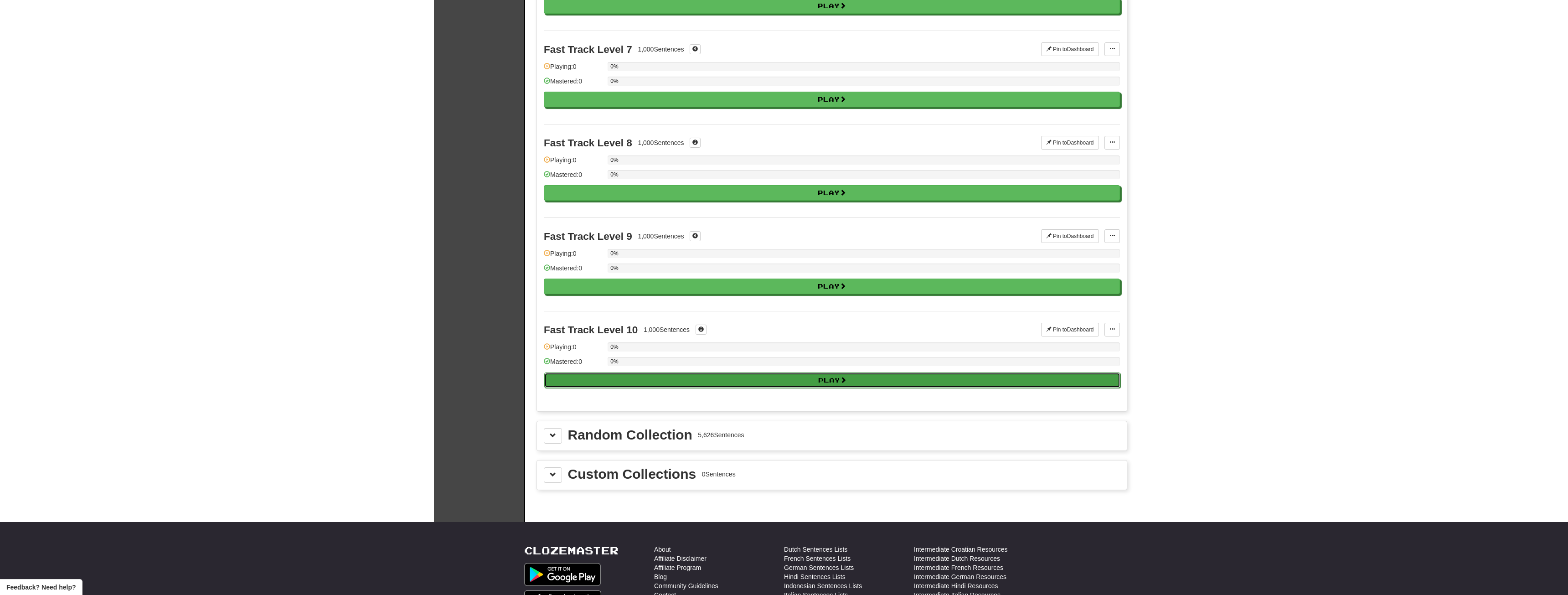
select select "**"
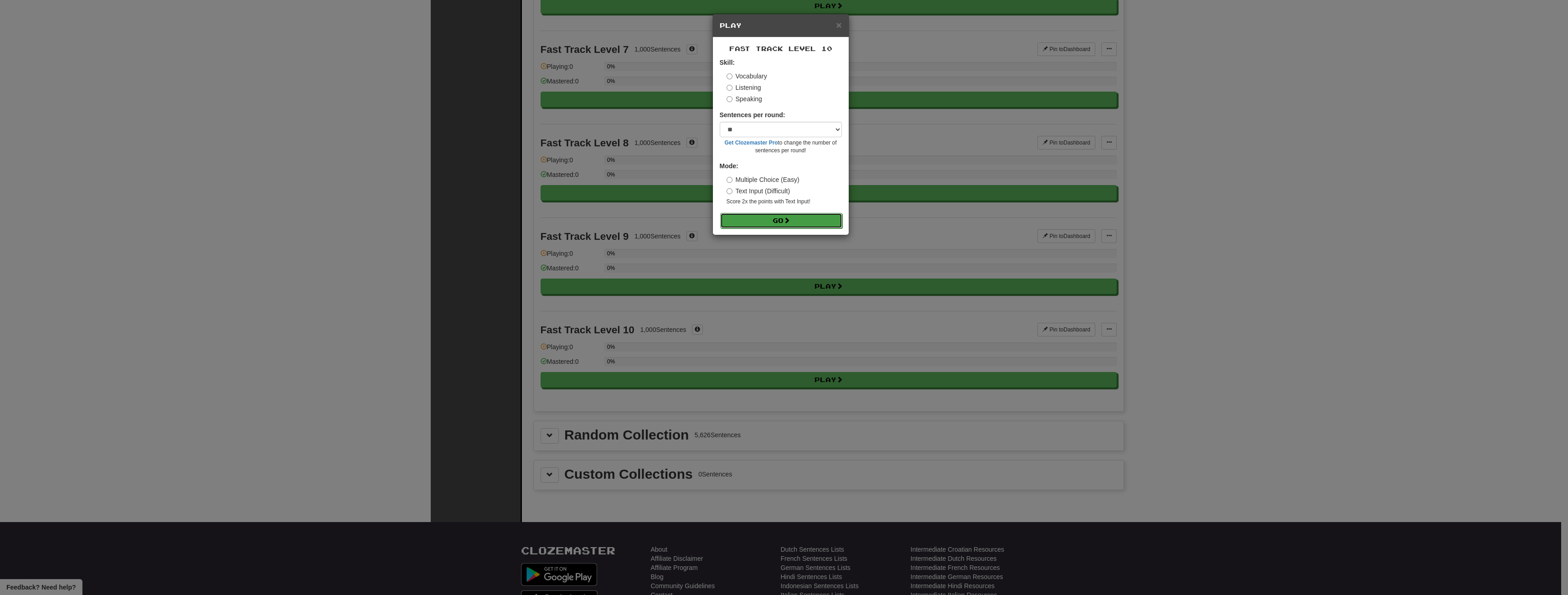
click at [748, 220] on button "Go" at bounding box center [781, 221] width 122 height 15
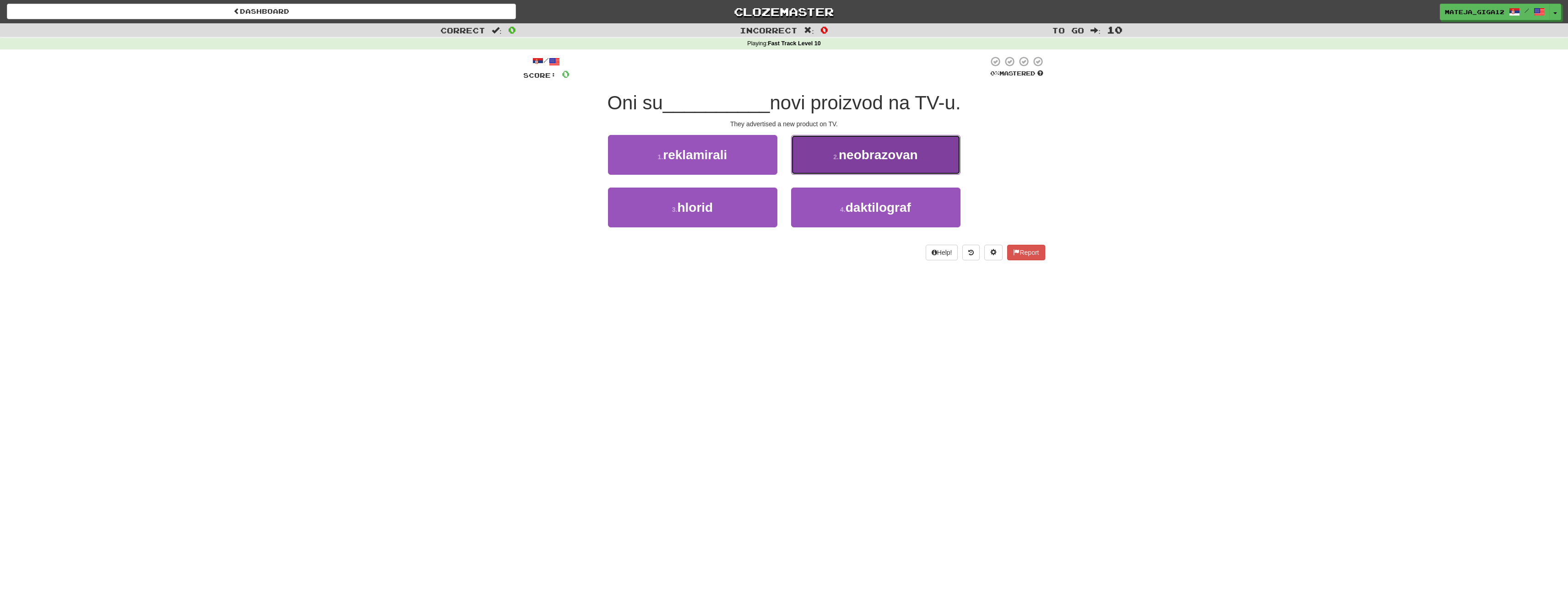
click at [854, 167] on button "2 . [GEOGRAPHIC_DATA]" at bounding box center [876, 155] width 170 height 40
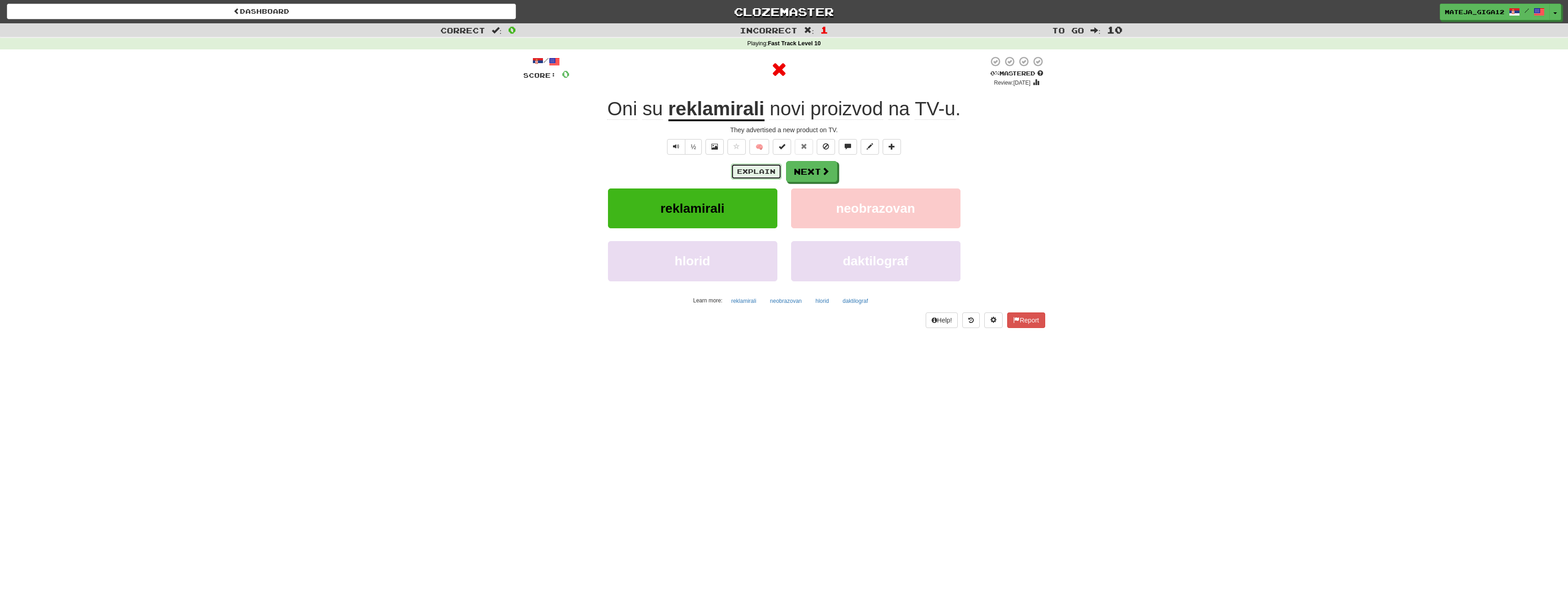
click at [744, 166] on button "Explain" at bounding box center [756, 172] width 51 height 16
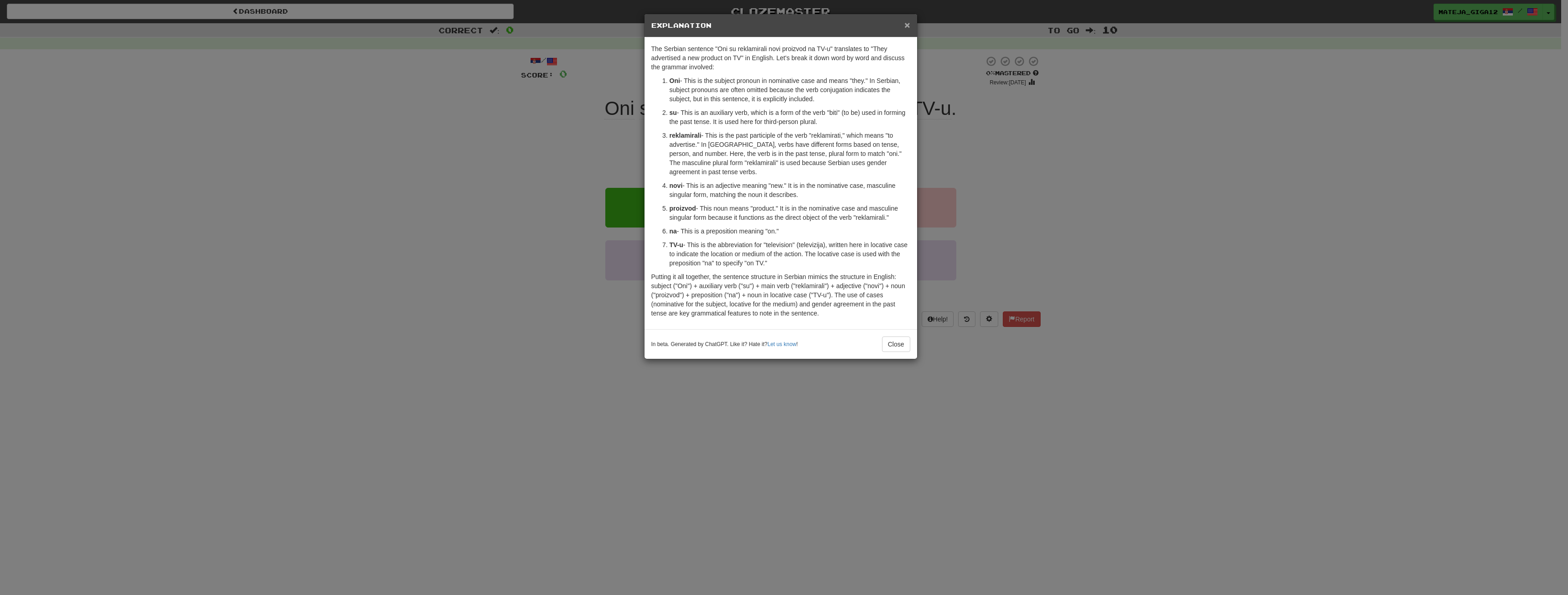
click at [904, 24] on span "×" at bounding box center [907, 25] width 5 height 11
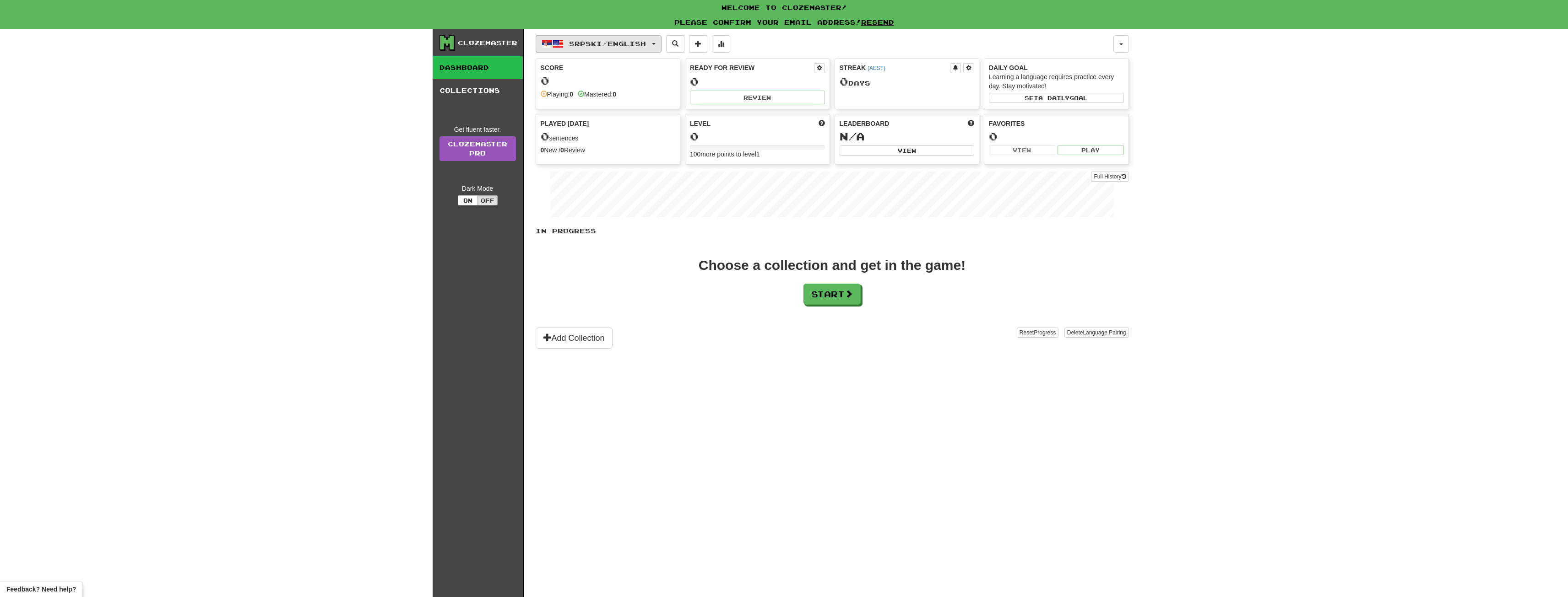
click at [639, 43] on span "Srpski / English" at bounding box center [607, 44] width 77 height 8
click at [639, 44] on span "Srpski / English" at bounding box center [607, 44] width 77 height 8
click at [830, 292] on button "Start" at bounding box center [833, 295] width 58 height 21
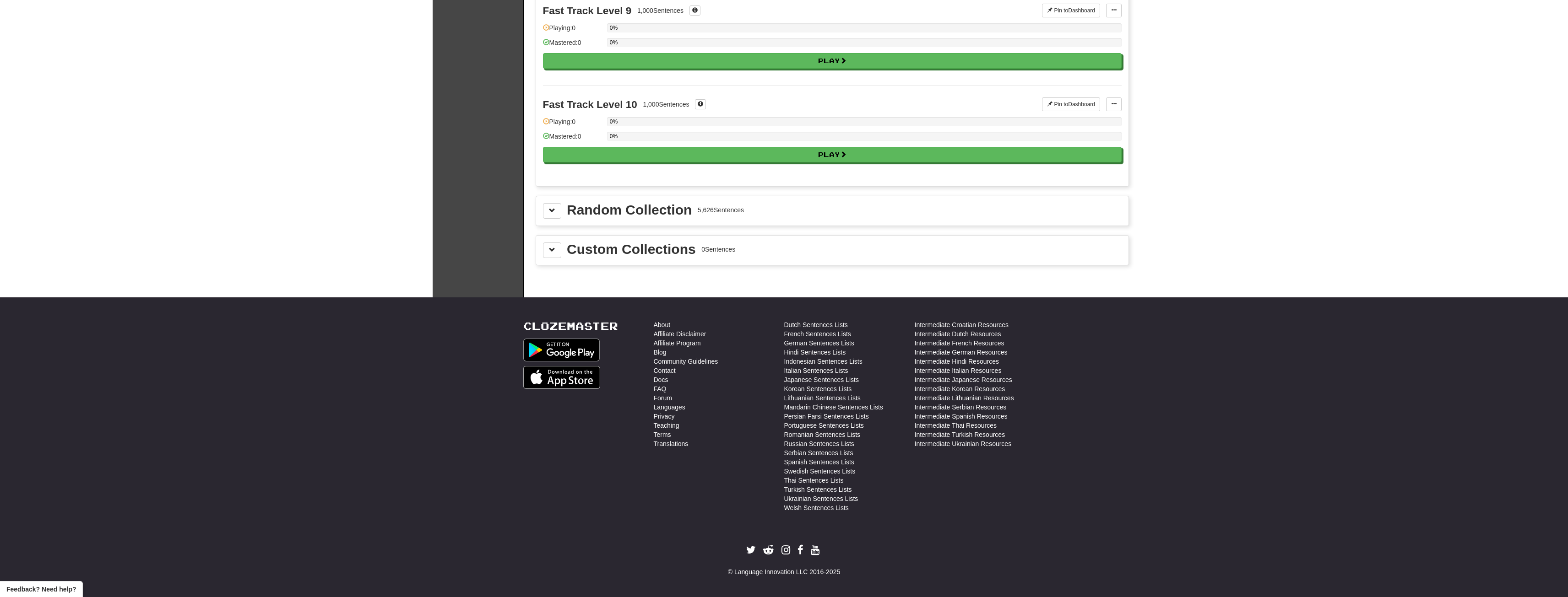
scroll to position [876, 0]
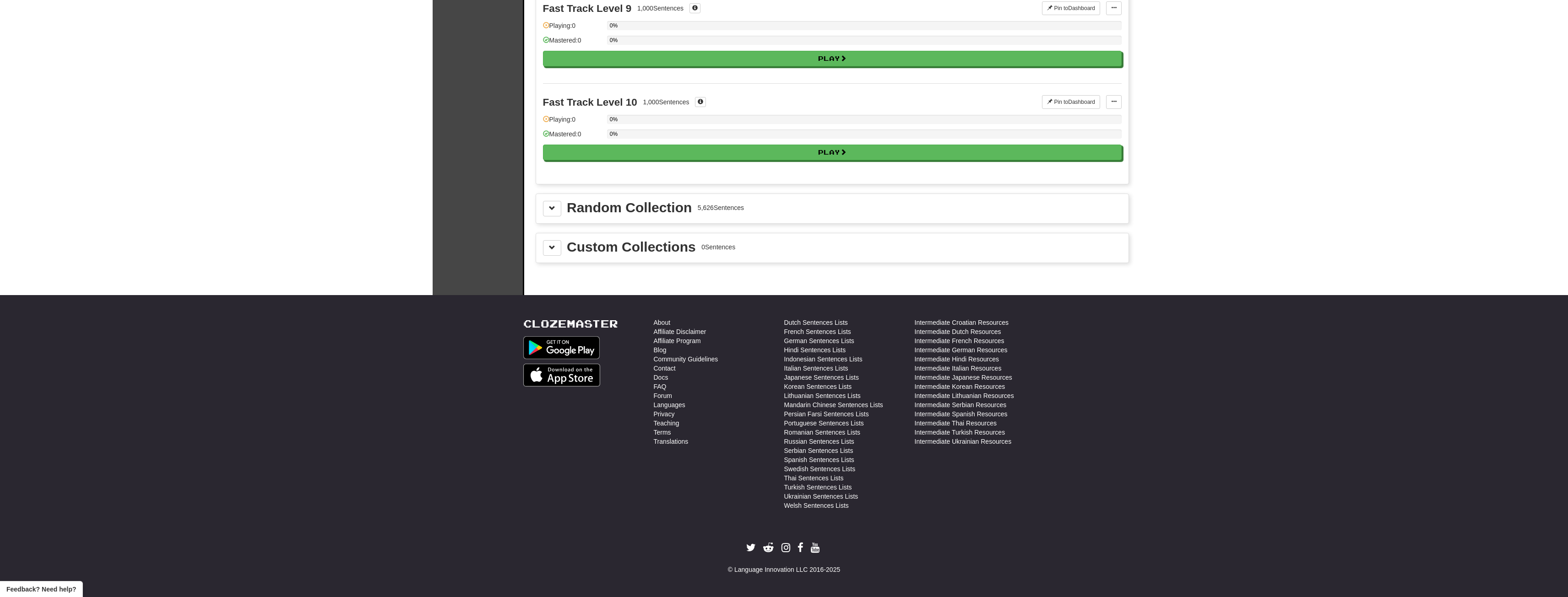
click at [635, 205] on div "Random Collection" at bounding box center [629, 208] width 125 height 14
click at [562, 202] on div "Random Collection 5,626 Sentences" at bounding box center [832, 208] width 579 height 16
click at [558, 208] on button at bounding box center [552, 208] width 19 height 16
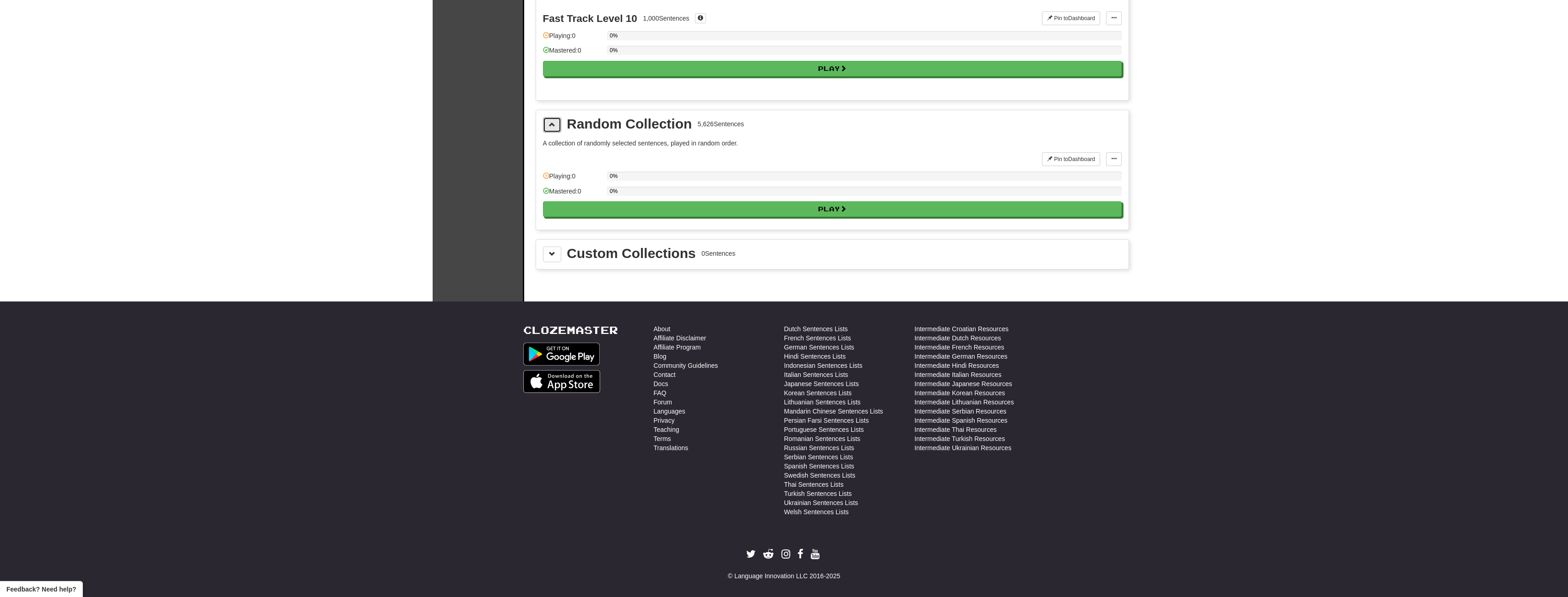
scroll to position [966, 0]
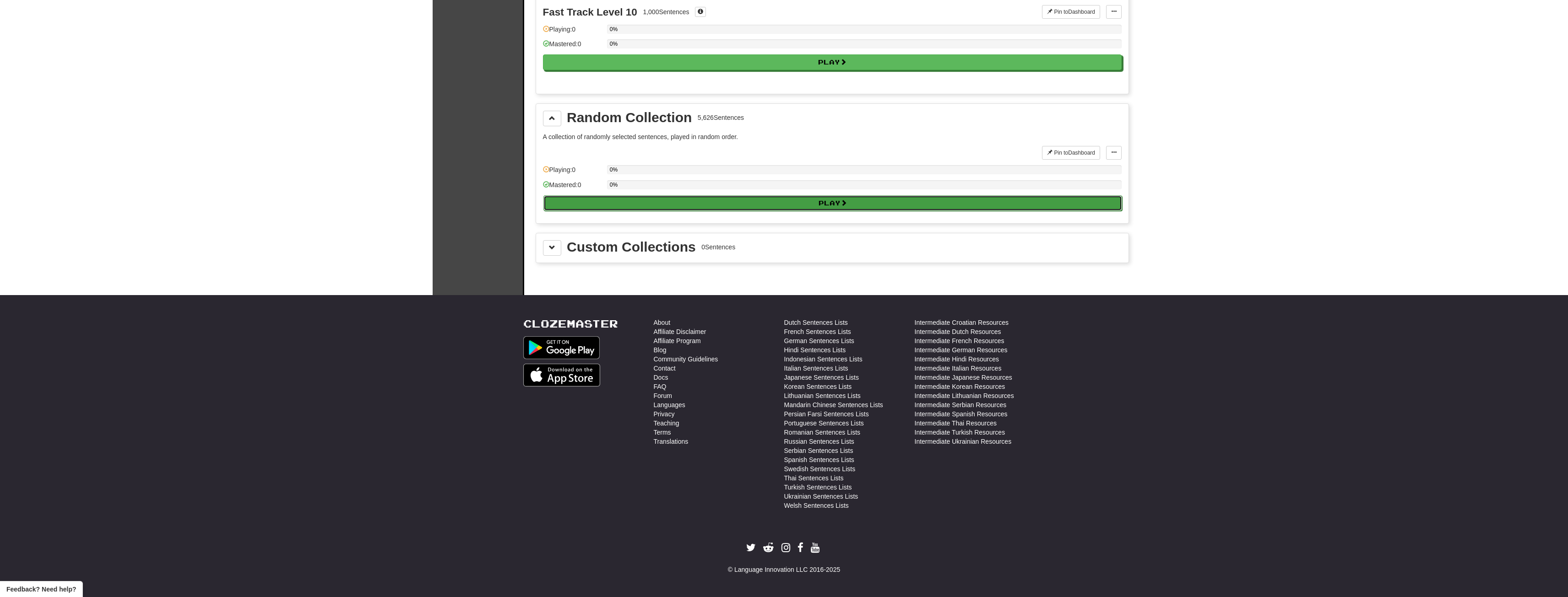
click at [679, 202] on button "Play" at bounding box center [833, 203] width 579 height 16
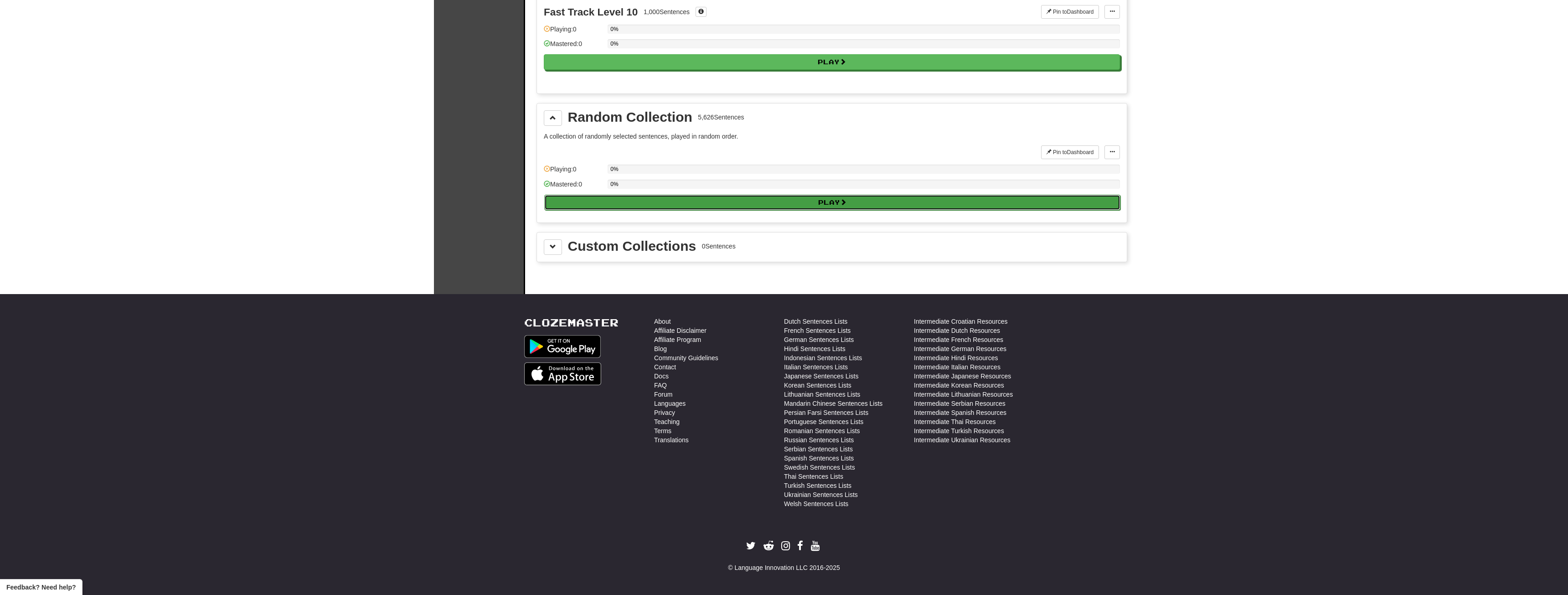
select select "**"
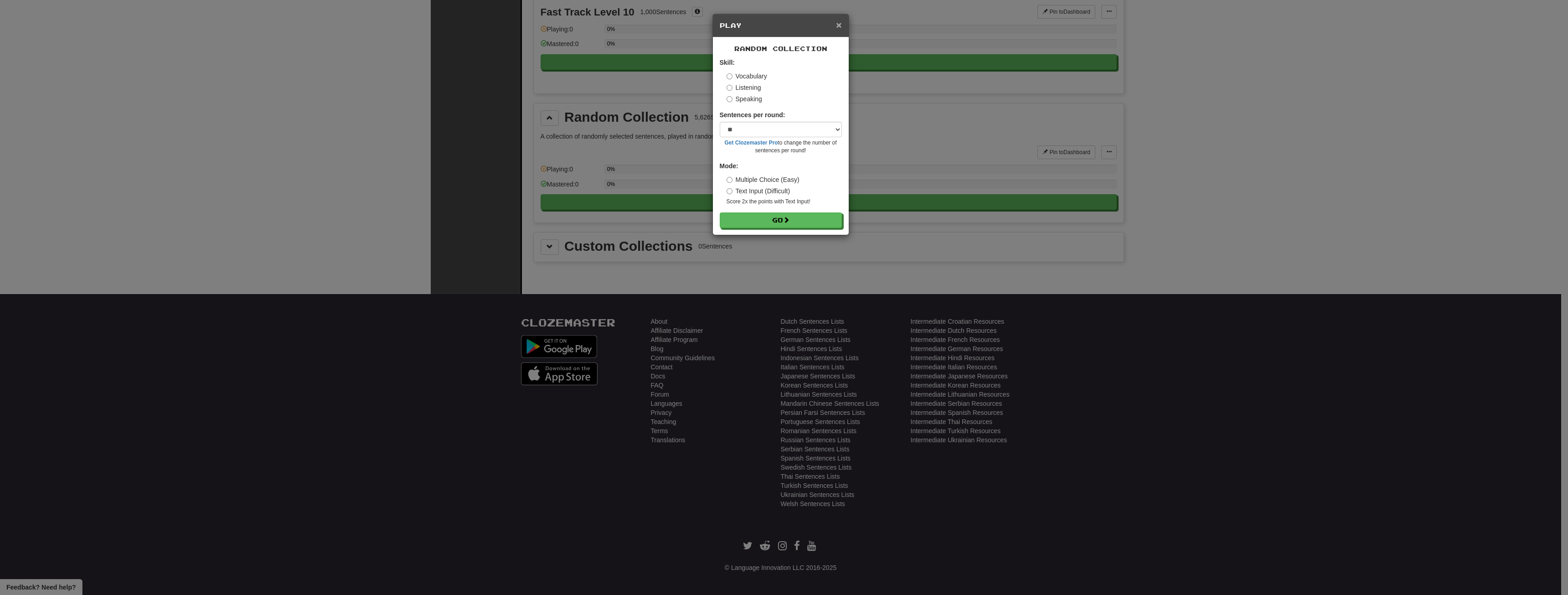
click at [836, 24] on span "×" at bounding box center [839, 25] width 5 height 11
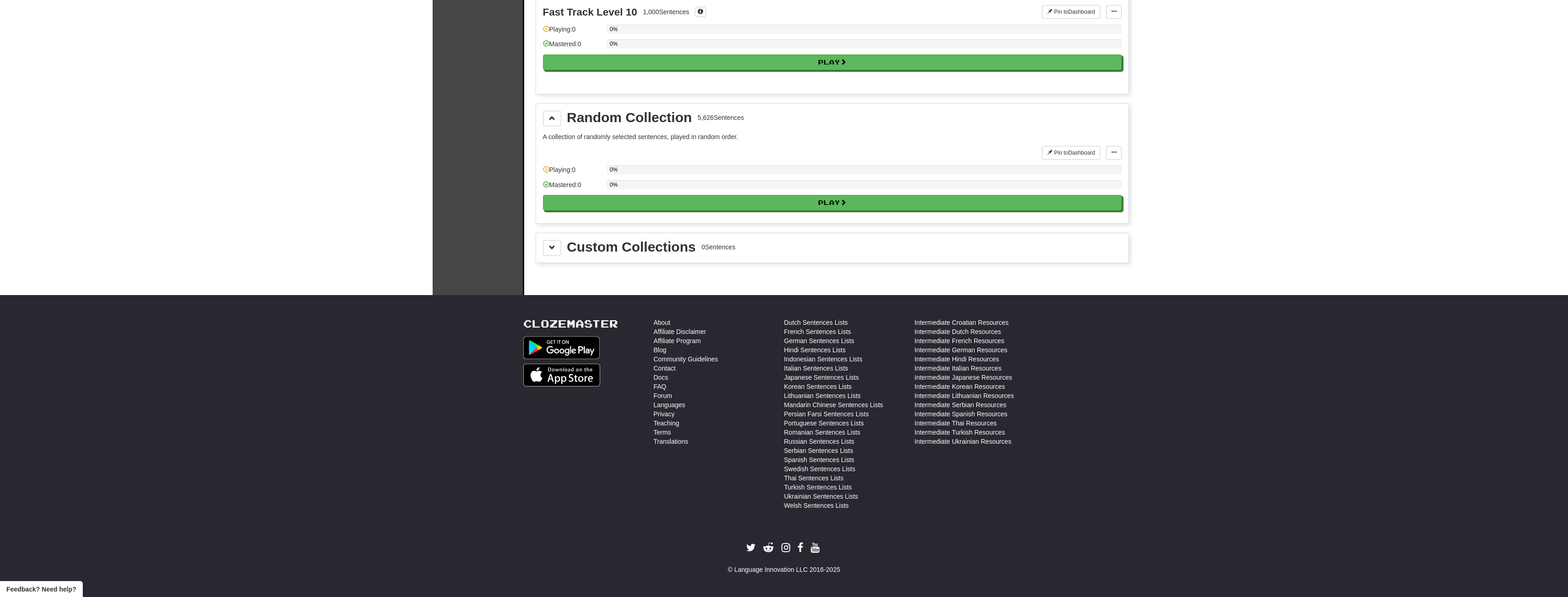
click at [649, 237] on div "Custom Collections 0 Sentences" at bounding box center [832, 248] width 593 height 30
click at [639, 250] on div "Custom Collections" at bounding box center [632, 247] width 129 height 14
click at [548, 240] on button at bounding box center [552, 248] width 19 height 16
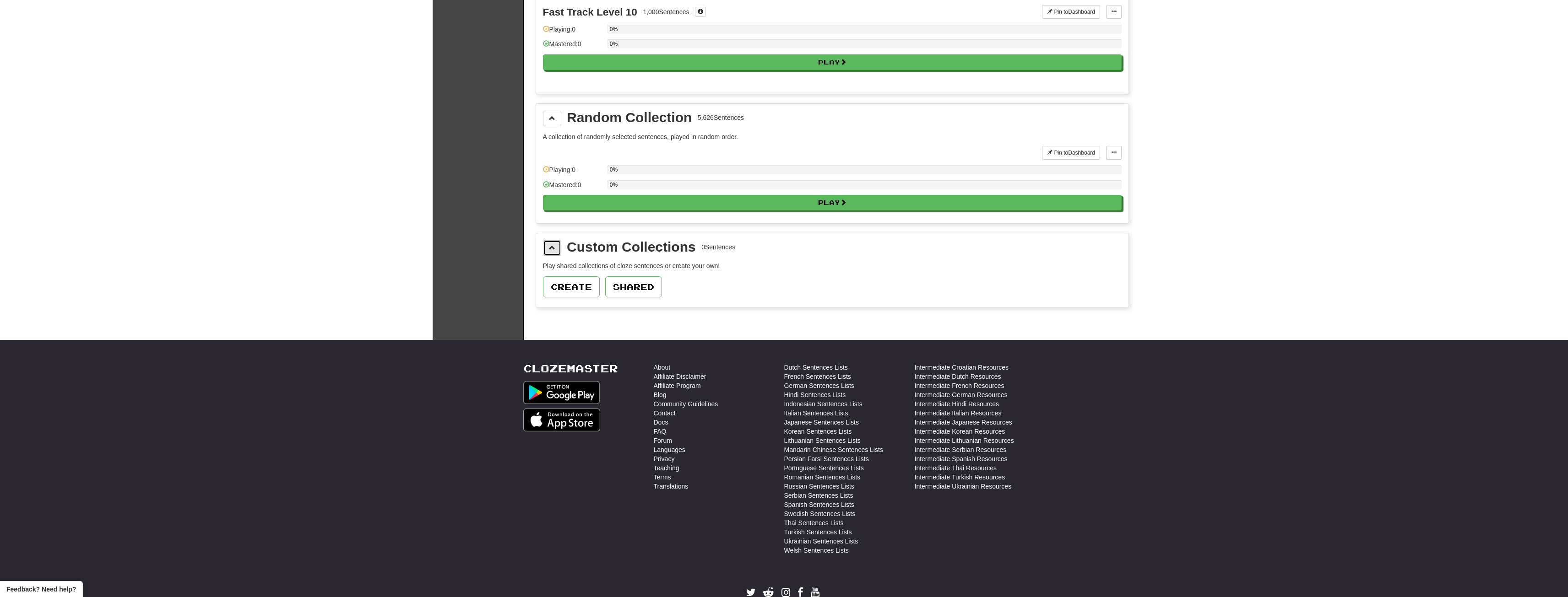
click at [549, 249] on span at bounding box center [552, 247] width 6 height 6
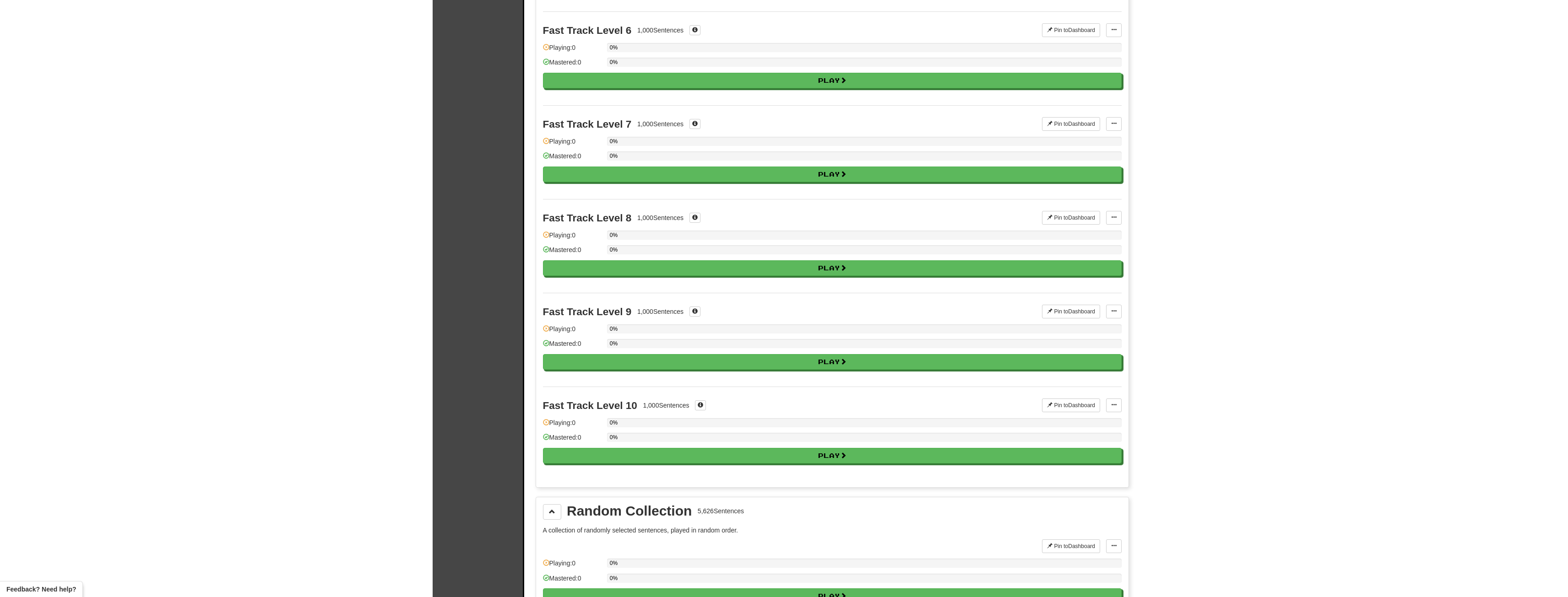
scroll to position [463, 0]
